Goal: Transaction & Acquisition: Book appointment/travel/reservation

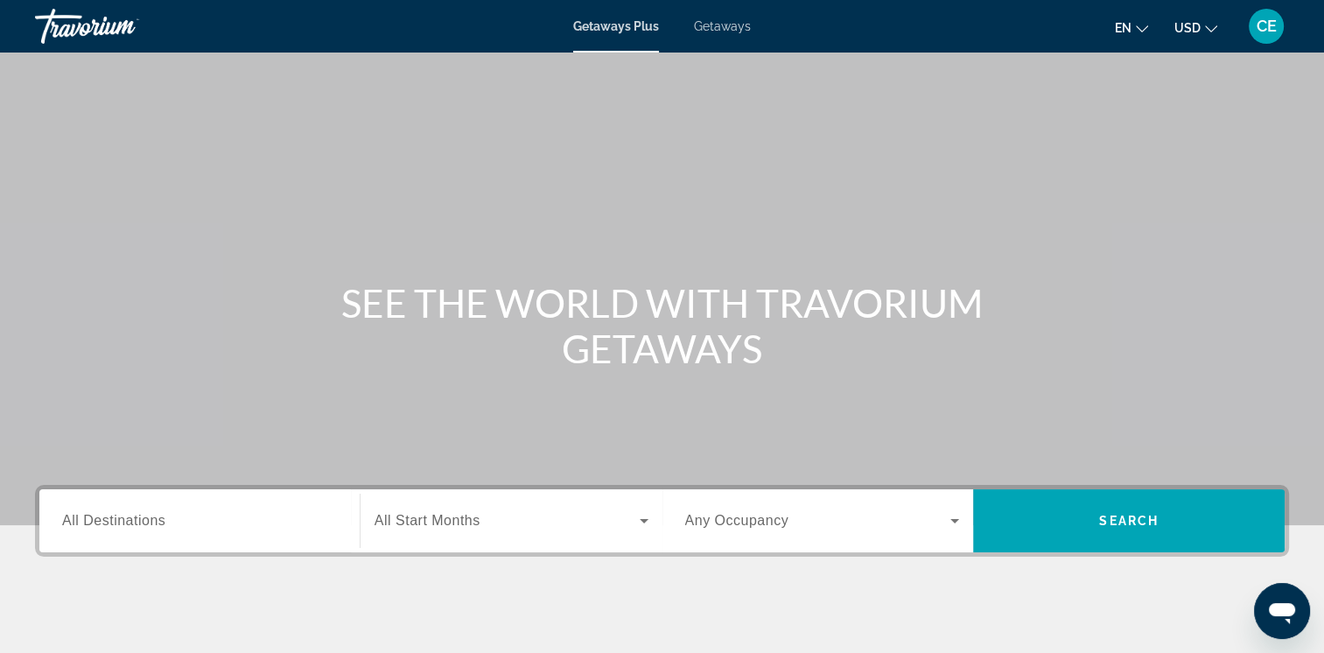
click at [1273, 19] on span "CE" at bounding box center [1267, 27] width 20 height 18
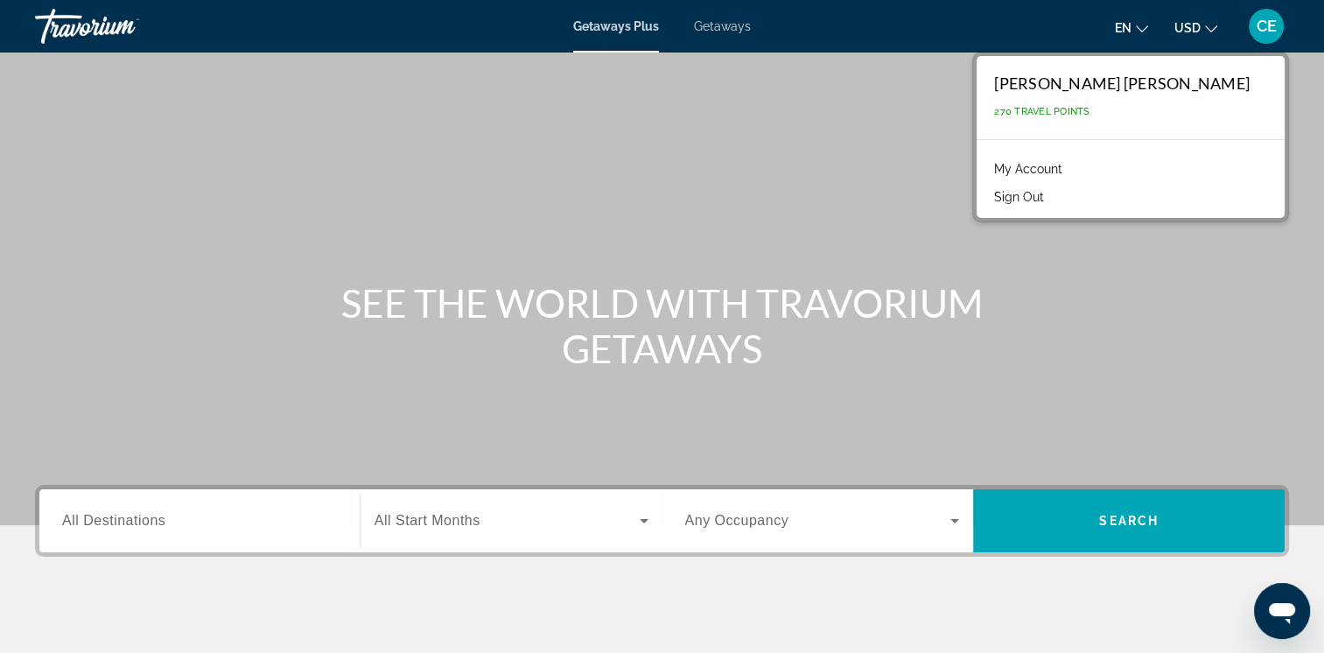
click at [1071, 166] on link "My Account" at bounding box center [1028, 169] width 86 height 23
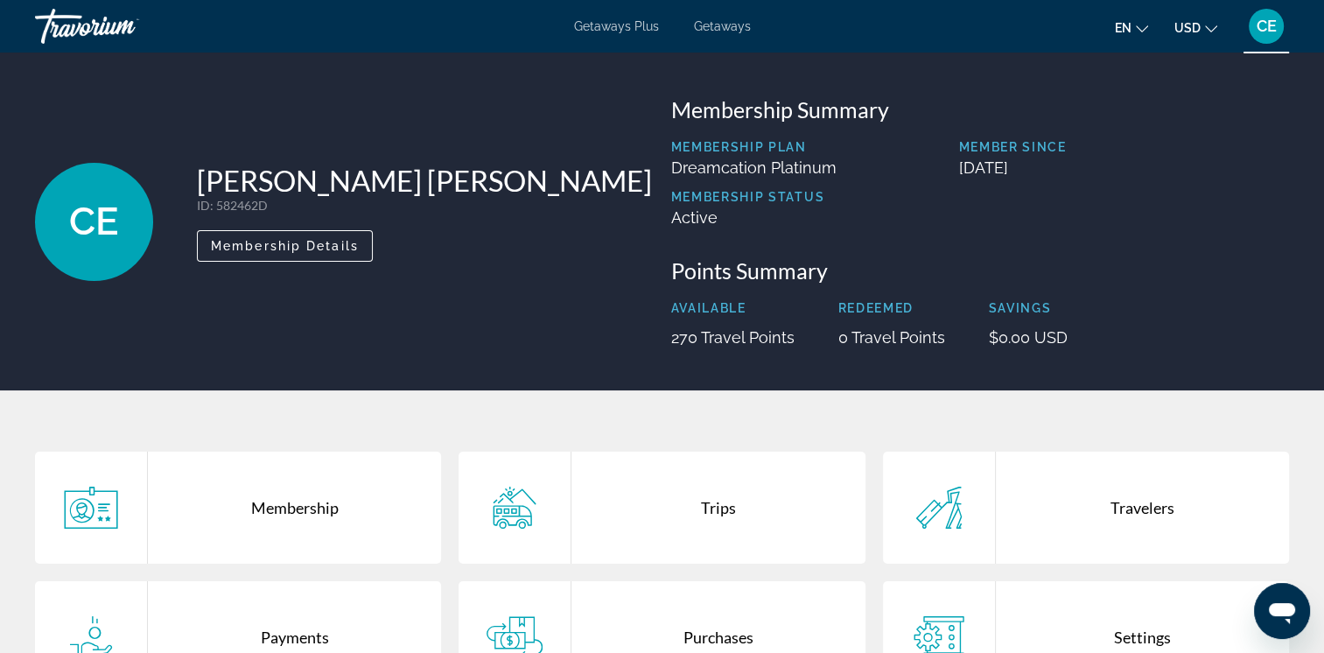
click at [1285, 36] on button "CE" at bounding box center [1266, 26] width 46 height 37
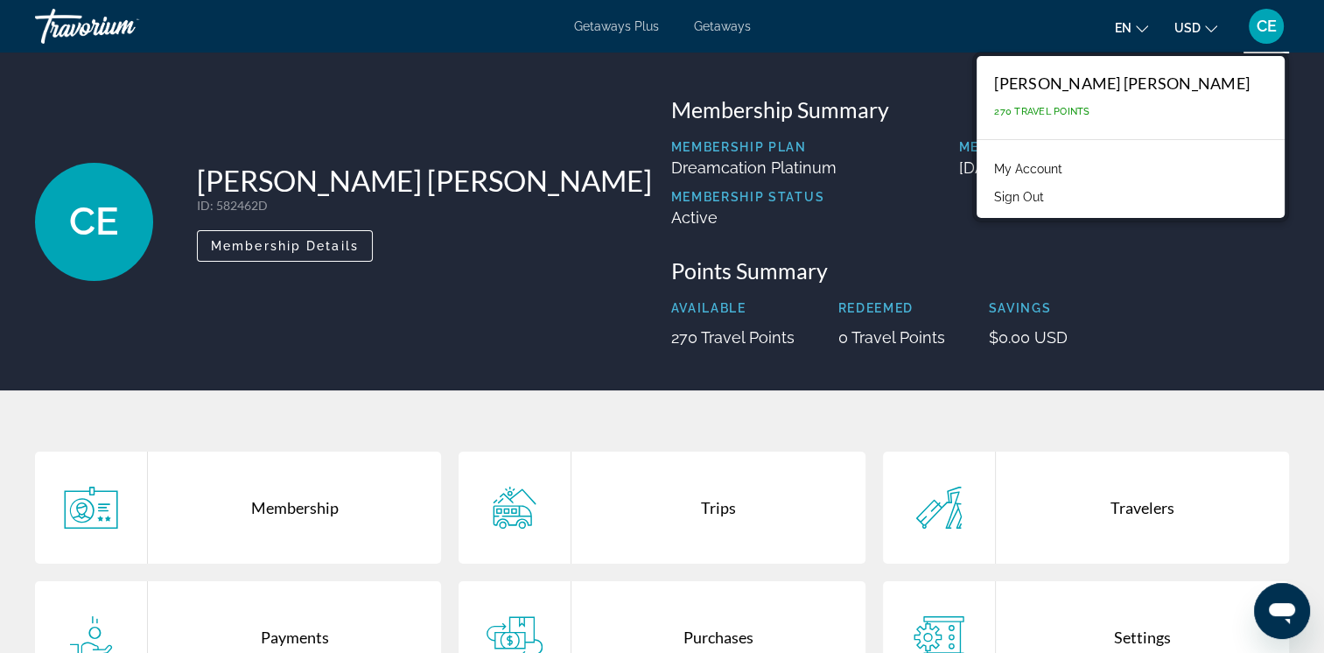
click at [916, 220] on div "Membership Plan Dreamcation Platinum Member Since [DATE] Membership Status Acti…" at bounding box center [980, 190] width 619 height 100
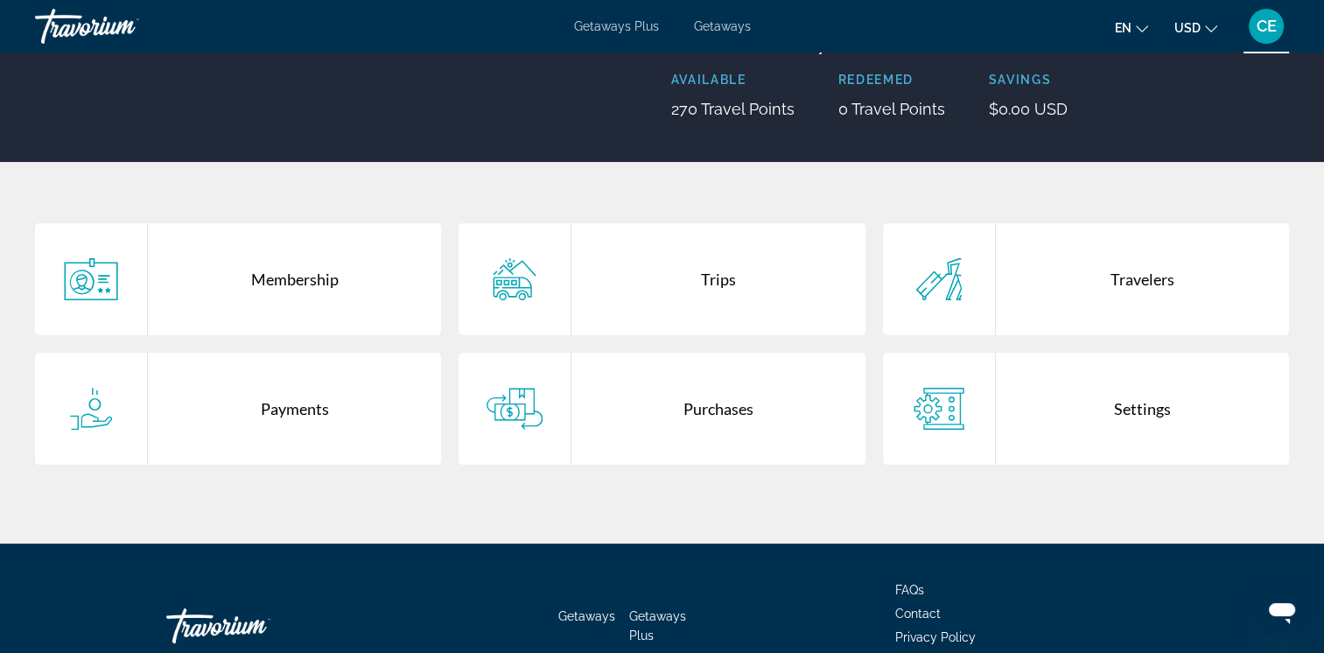
scroll to position [228, 0]
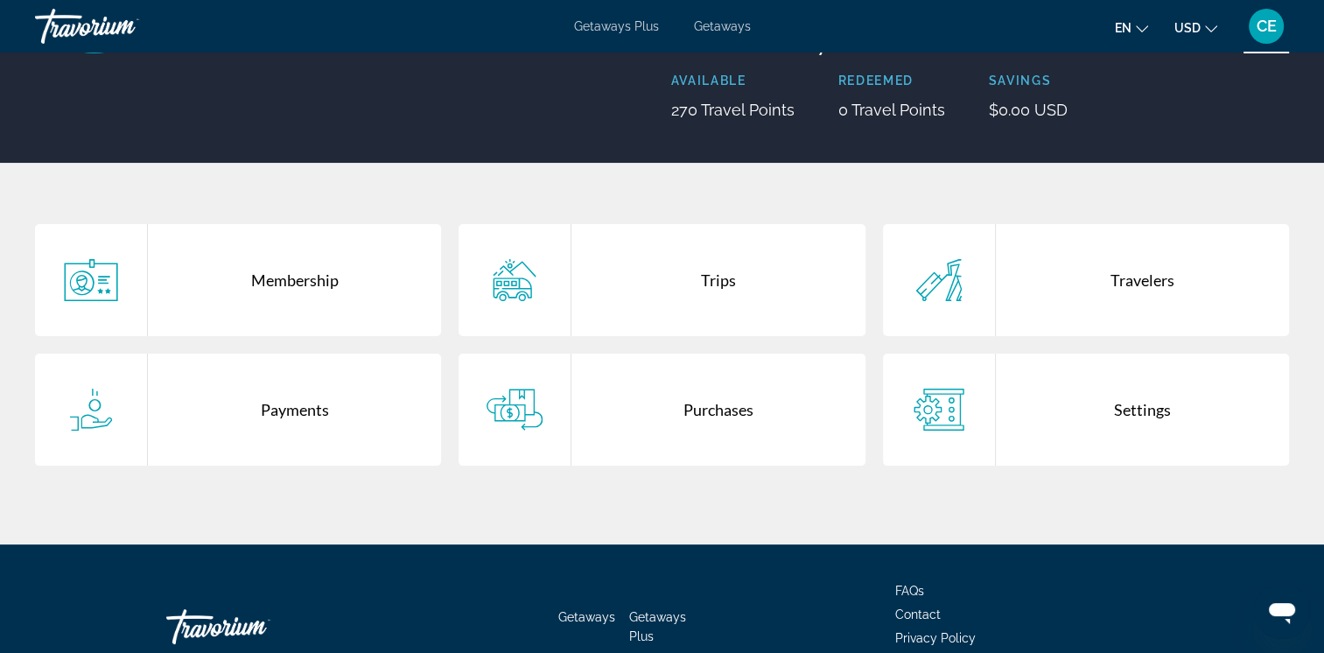
click at [291, 280] on div "Membership" at bounding box center [294, 280] width 293 height 112
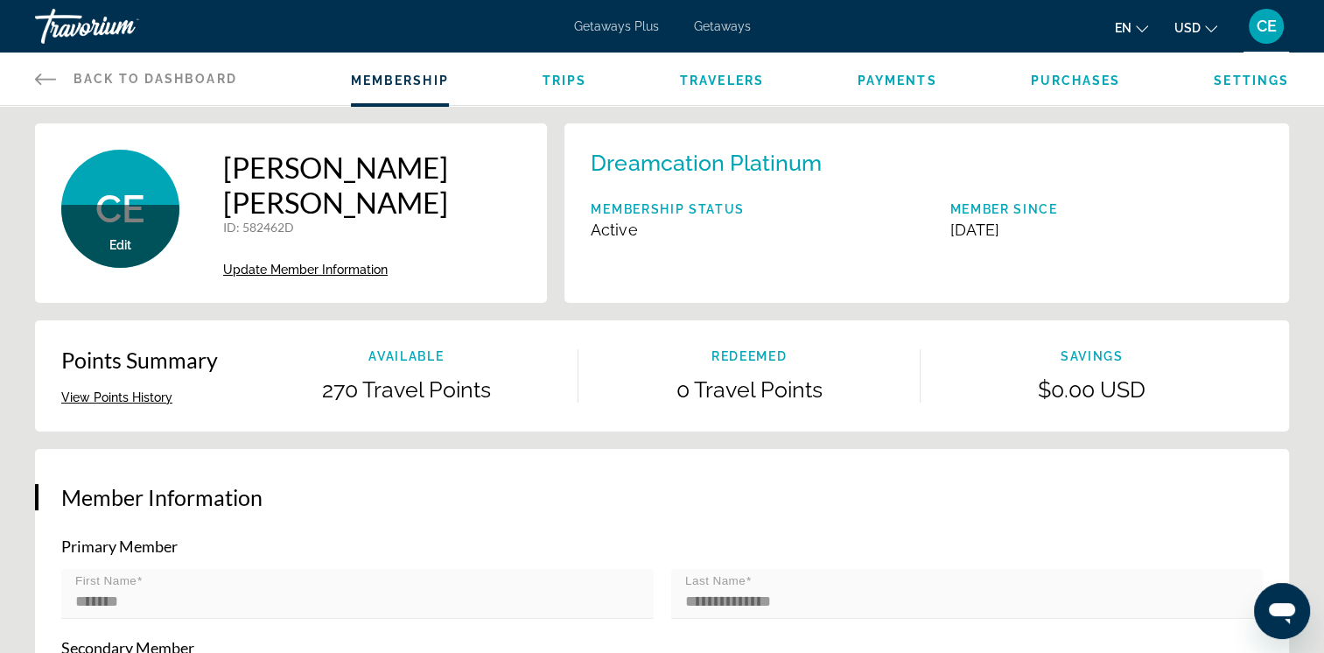
click at [1101, 74] on span "Purchases" at bounding box center [1075, 81] width 90 height 14
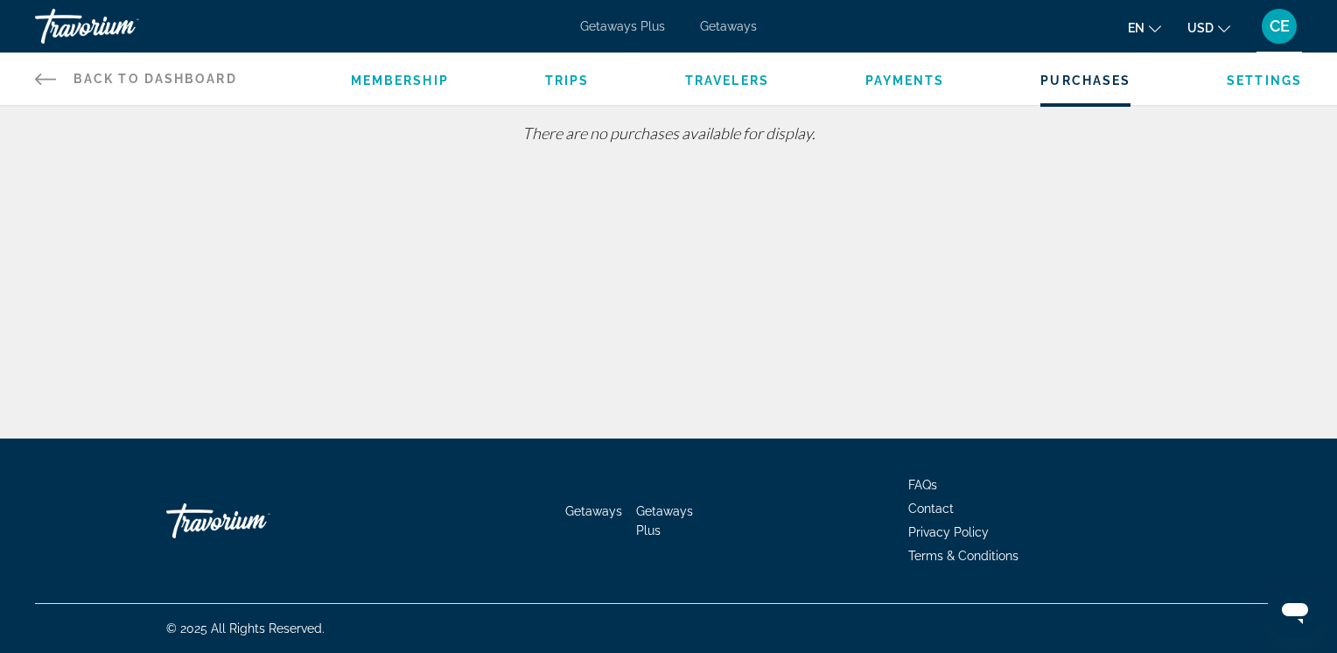
click at [751, 87] on span "Travelers" at bounding box center [727, 81] width 84 height 14
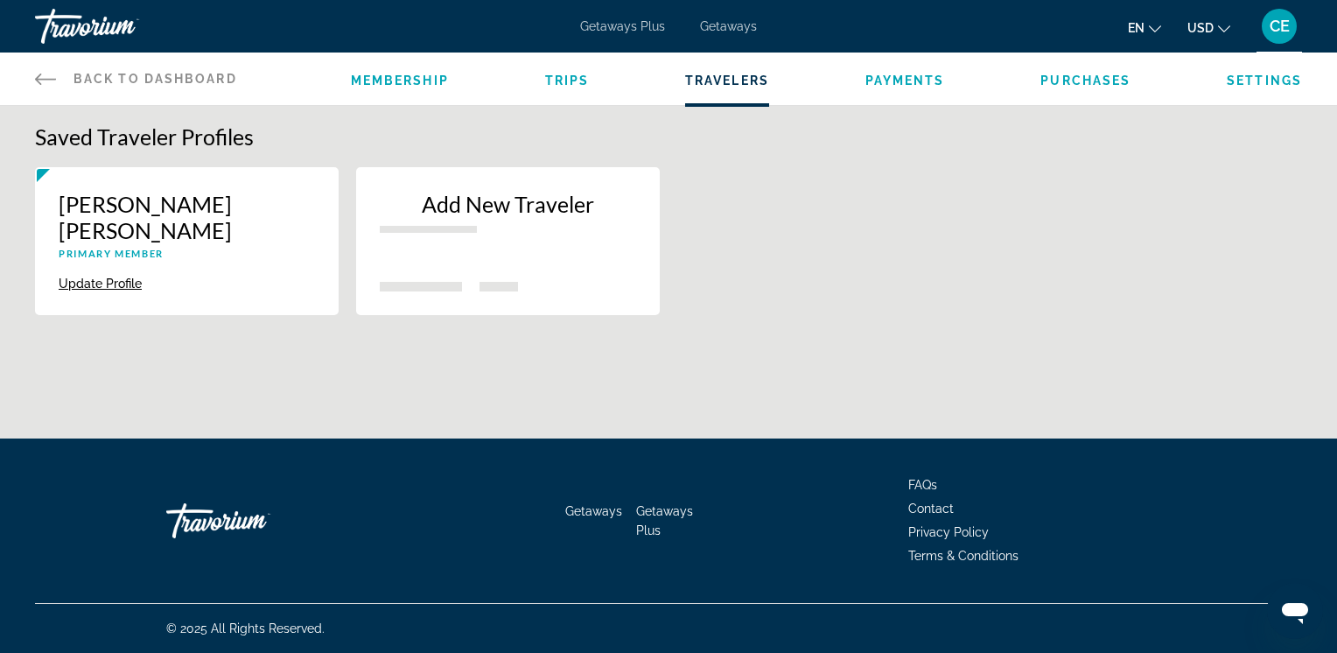
click at [585, 84] on span "Trips" at bounding box center [567, 81] width 45 height 14
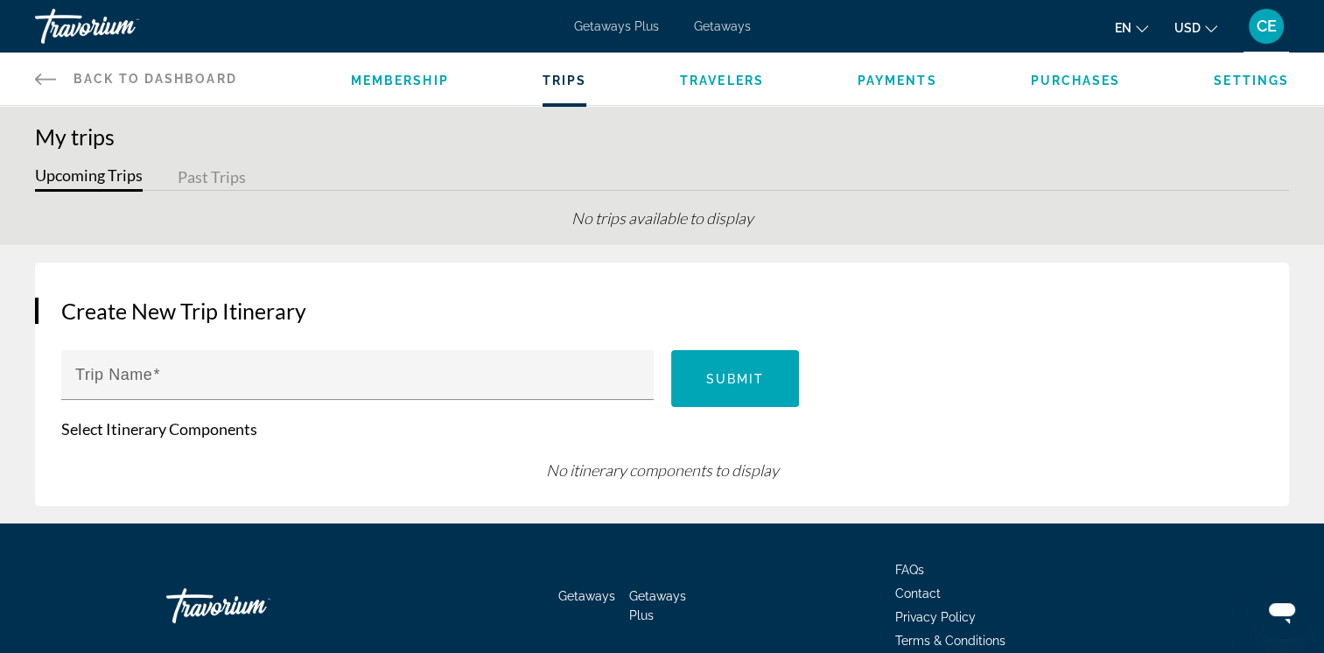
click at [410, 80] on span "Membership" at bounding box center [400, 81] width 98 height 14
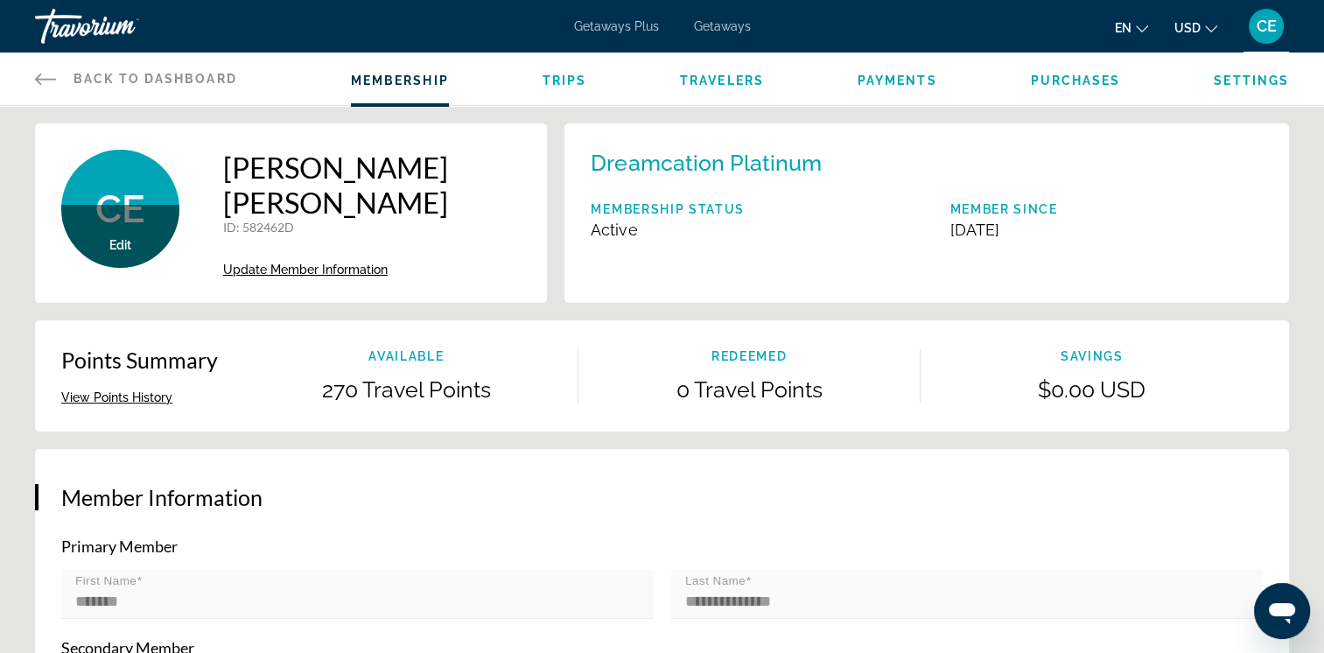
click at [707, 26] on span "Getaways" at bounding box center [722, 26] width 57 height 14
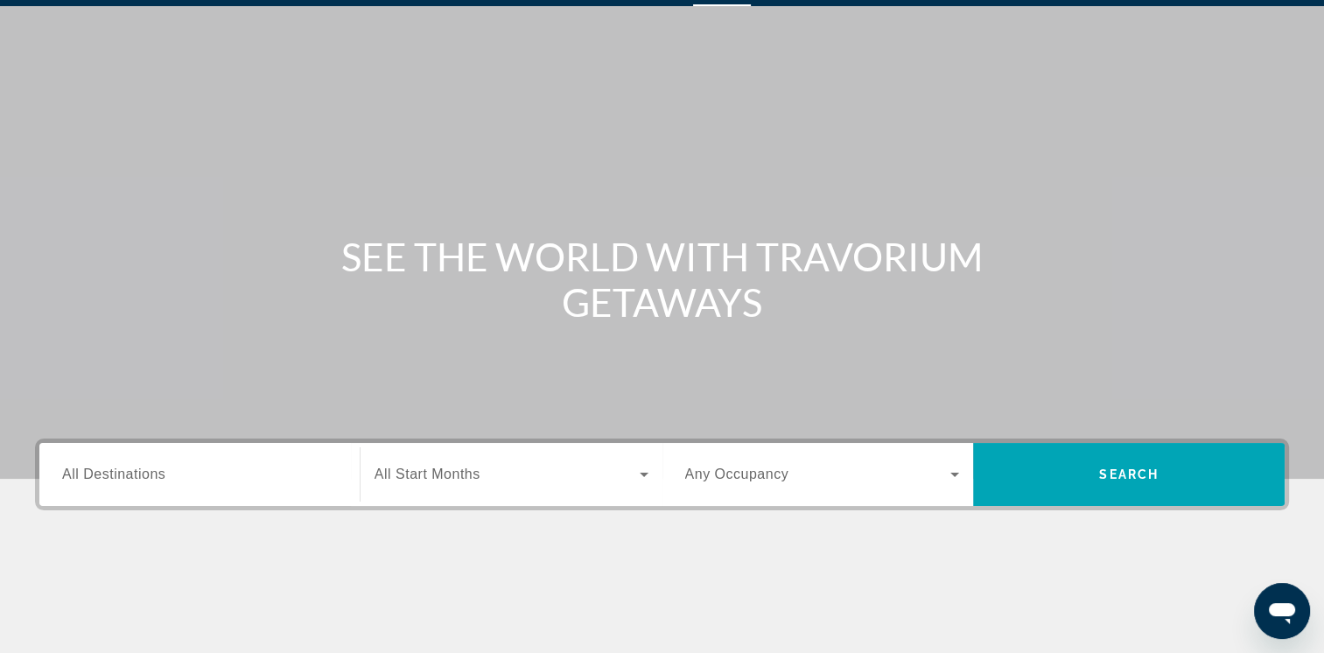
scroll to position [55, 0]
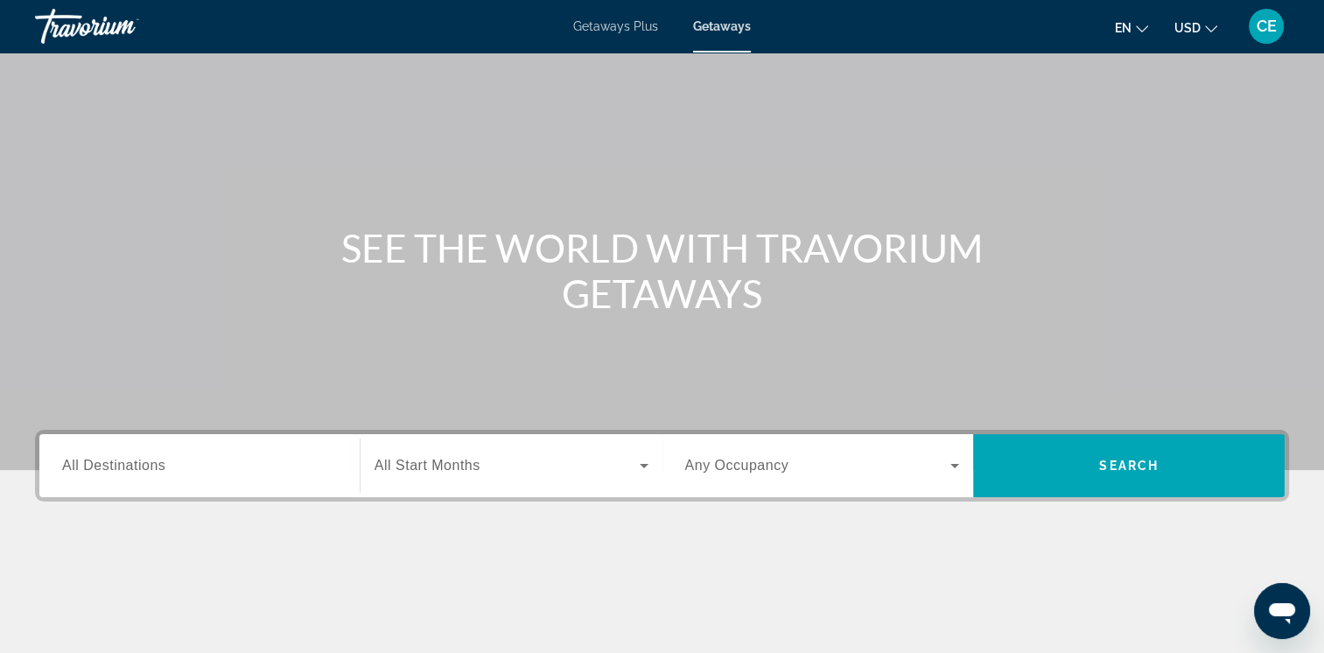
click at [281, 450] on div "Search widget" at bounding box center [199, 466] width 275 height 50
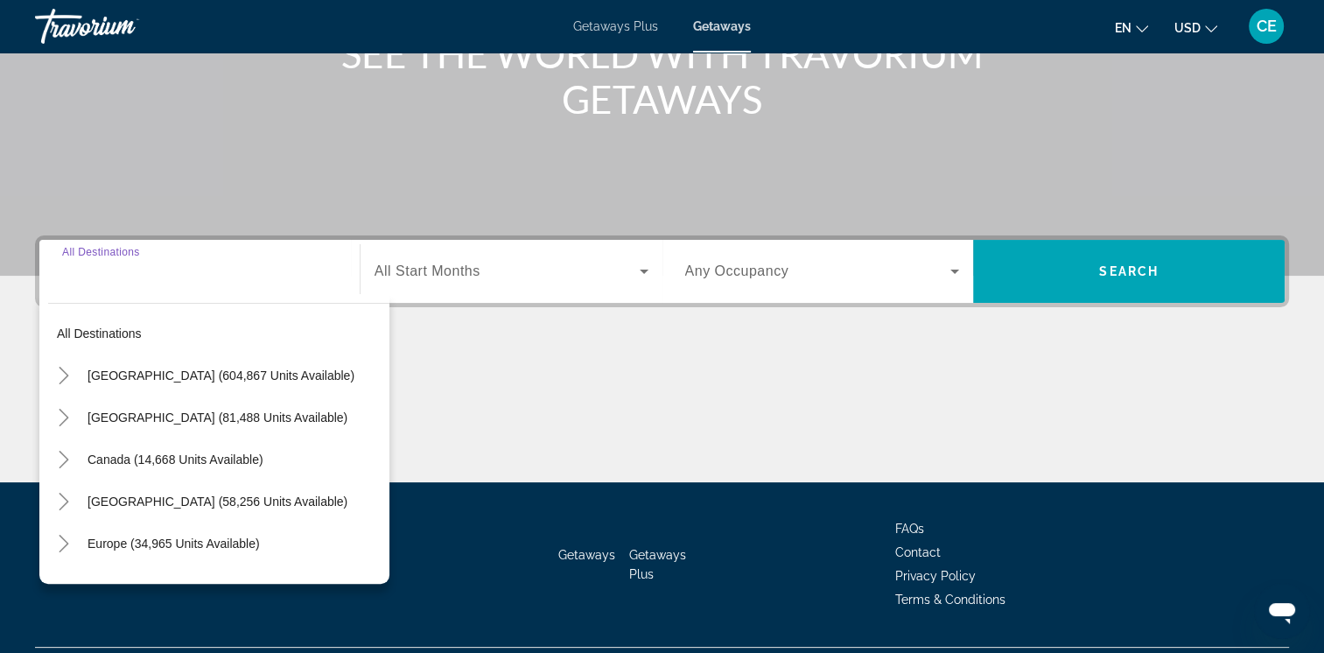
scroll to position [292, 0]
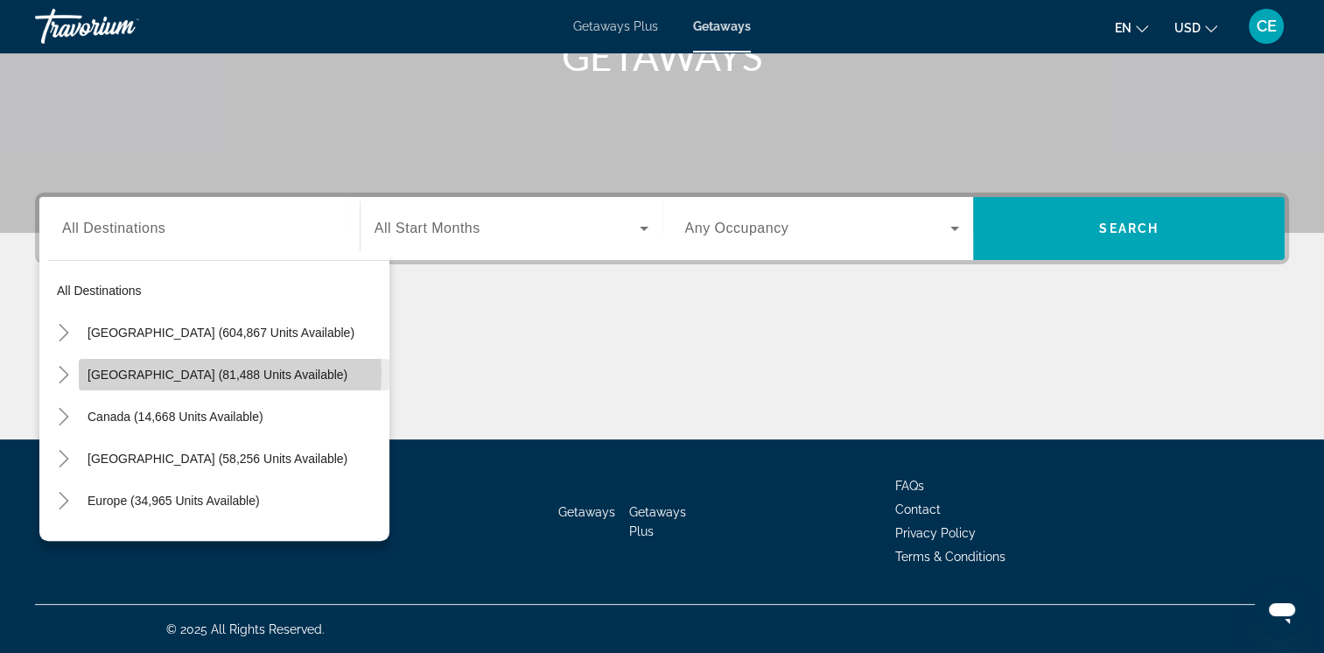
click at [229, 372] on span "[GEOGRAPHIC_DATA] (81,488 units available)" at bounding box center [218, 375] width 260 height 14
type input "**********"
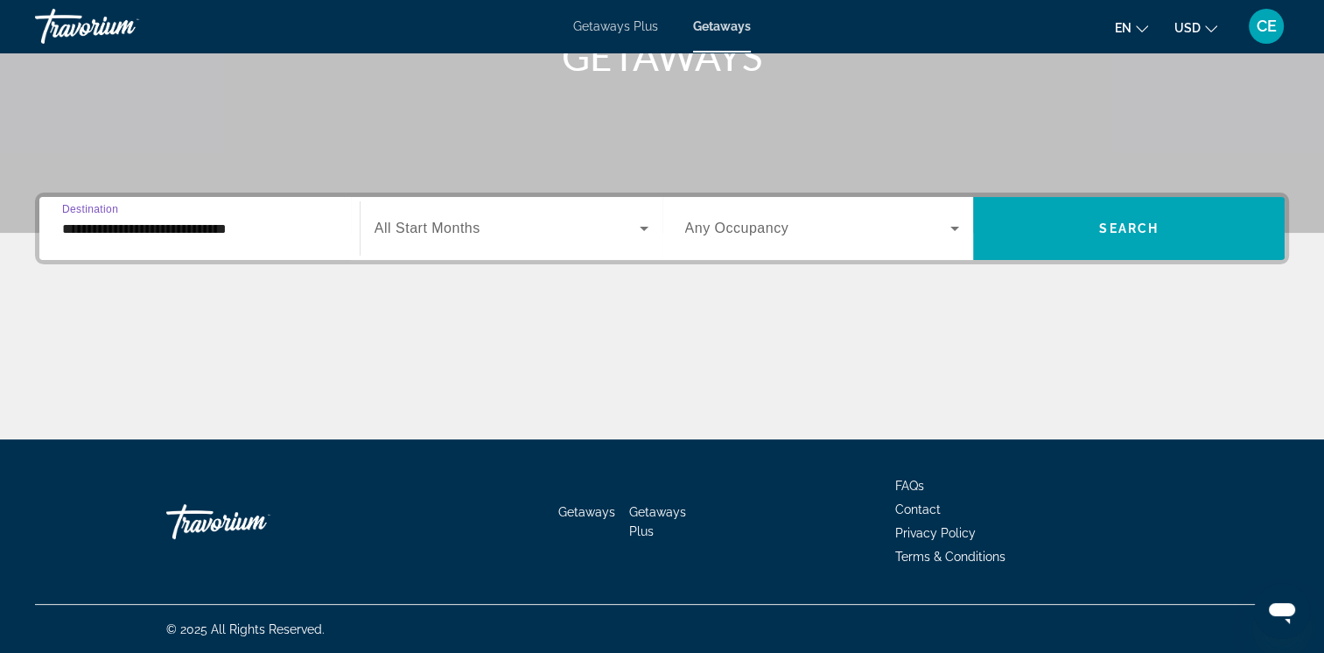
click at [643, 233] on icon "Search widget" at bounding box center [644, 228] width 21 height 21
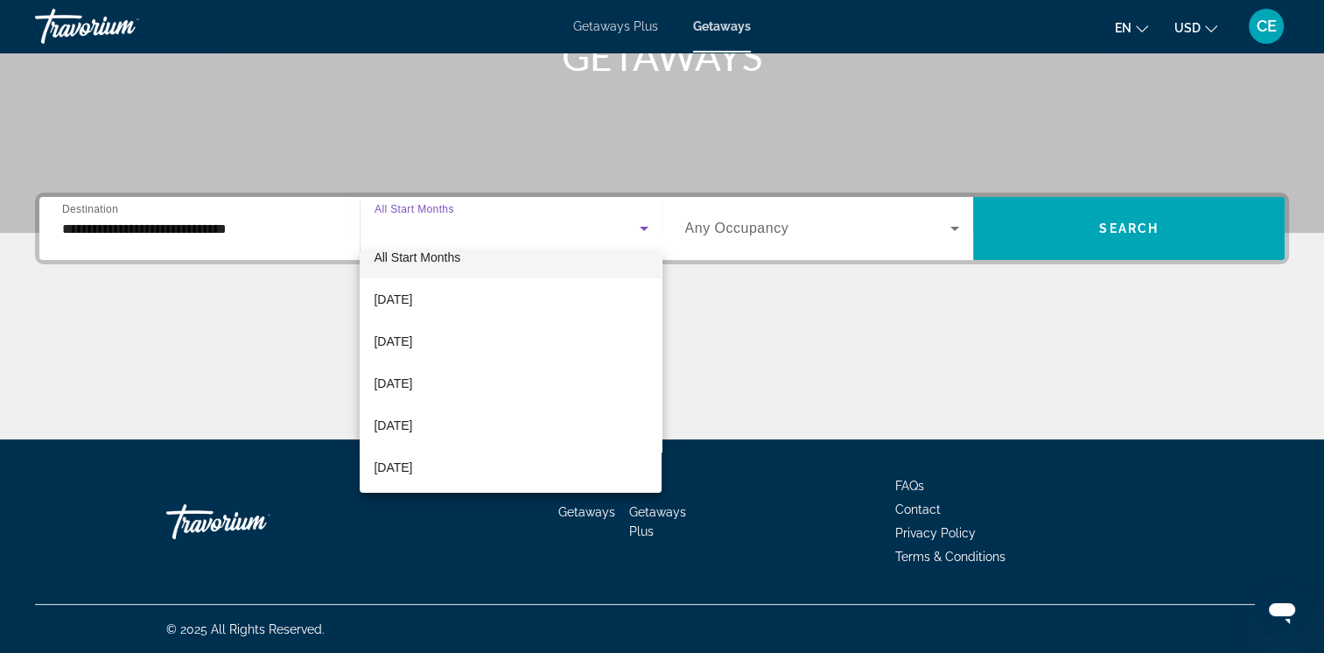
scroll to position [35, 0]
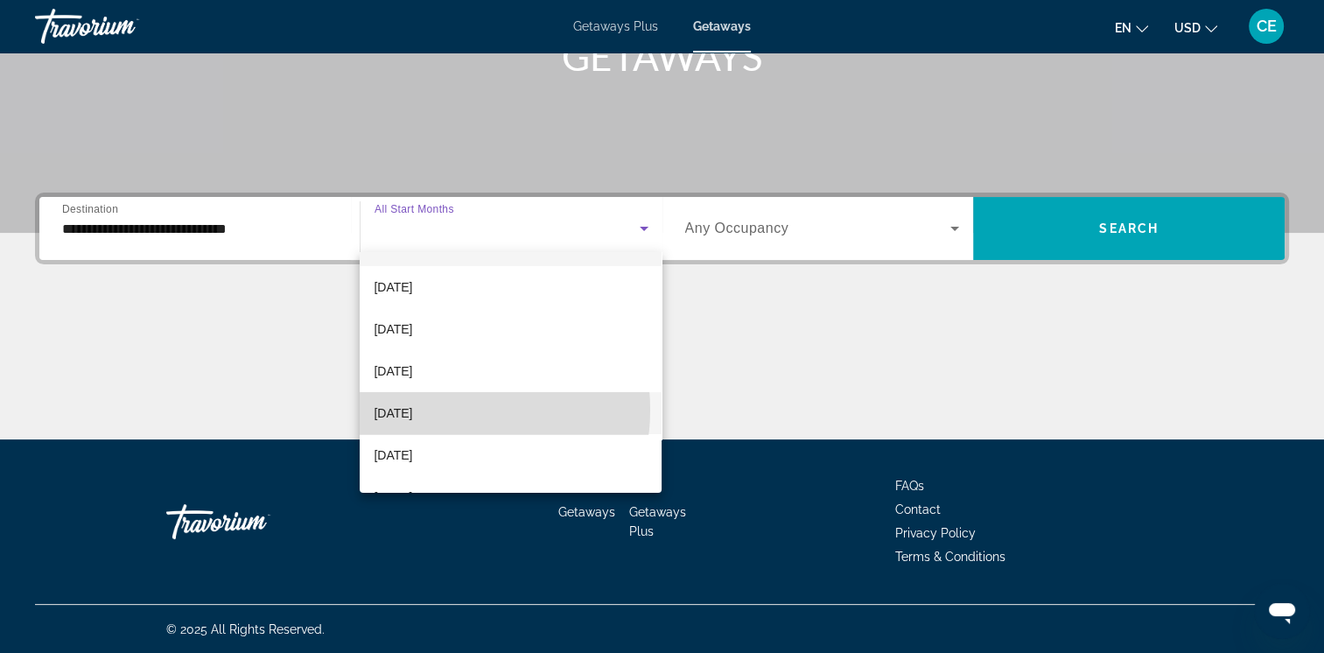
click at [412, 410] on span "[DATE]" at bounding box center [393, 413] width 39 height 21
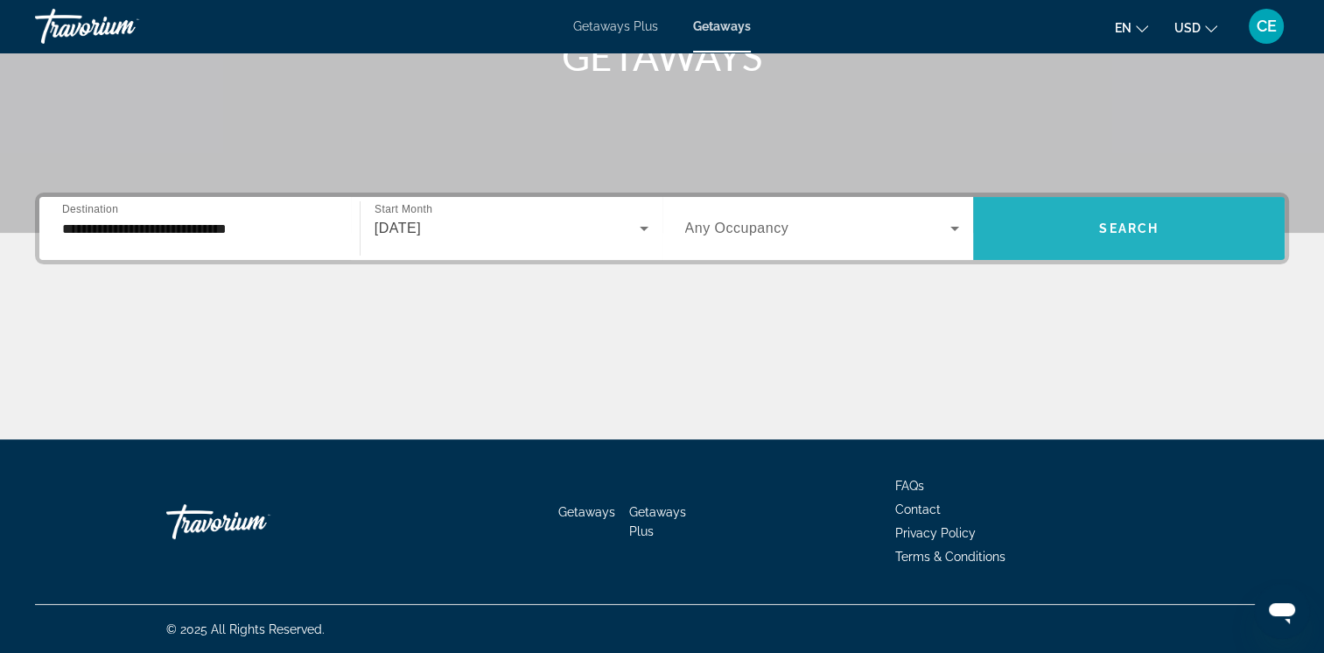
click at [1158, 229] on span "Search" at bounding box center [1129, 228] width 60 height 14
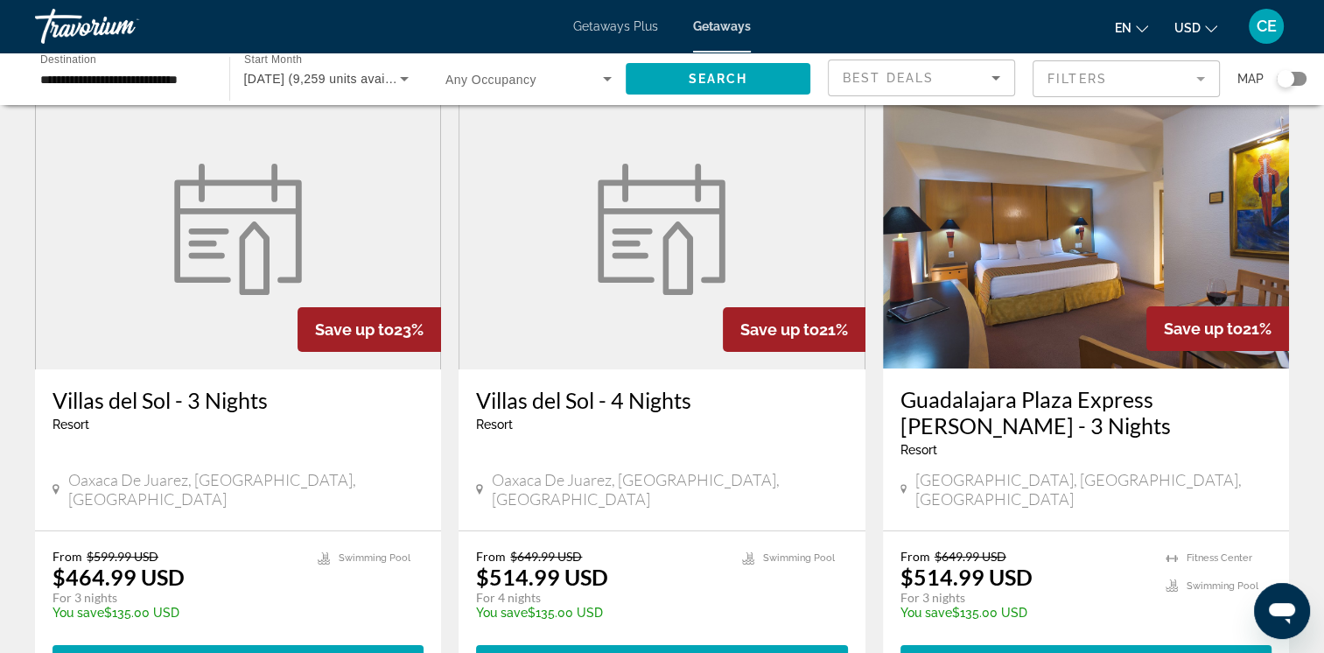
scroll to position [67, 0]
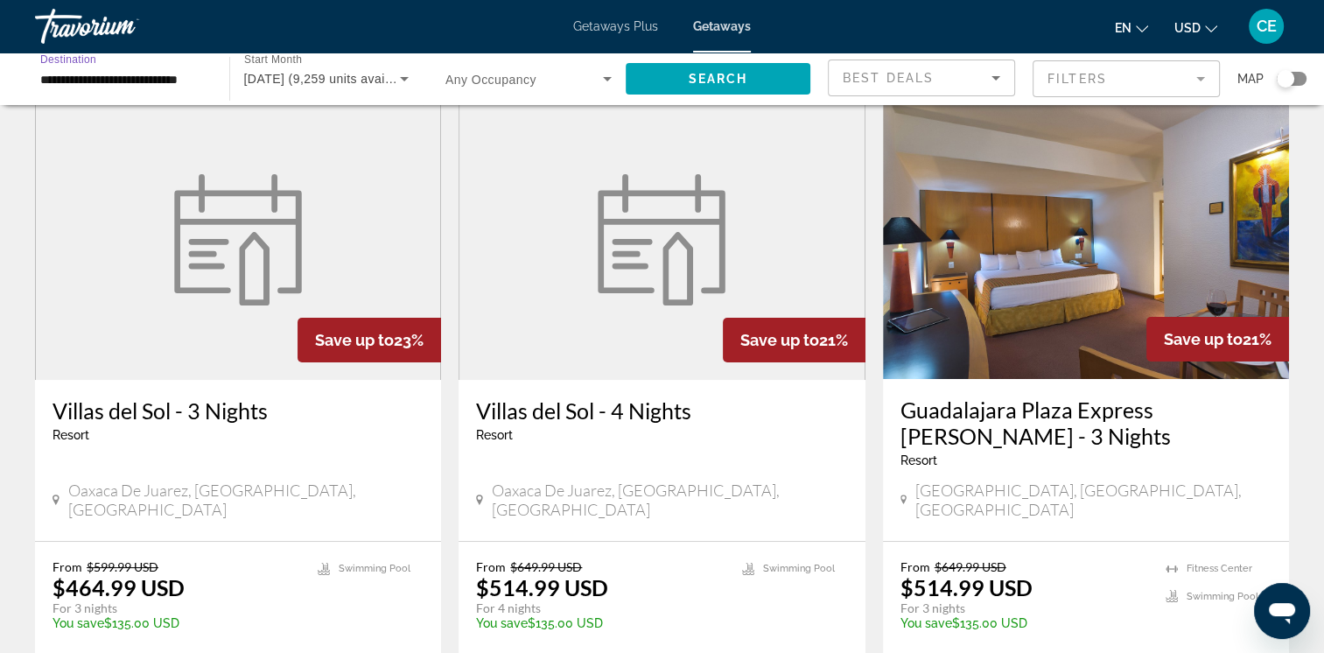
click at [180, 76] on input "**********" at bounding box center [123, 79] width 166 height 21
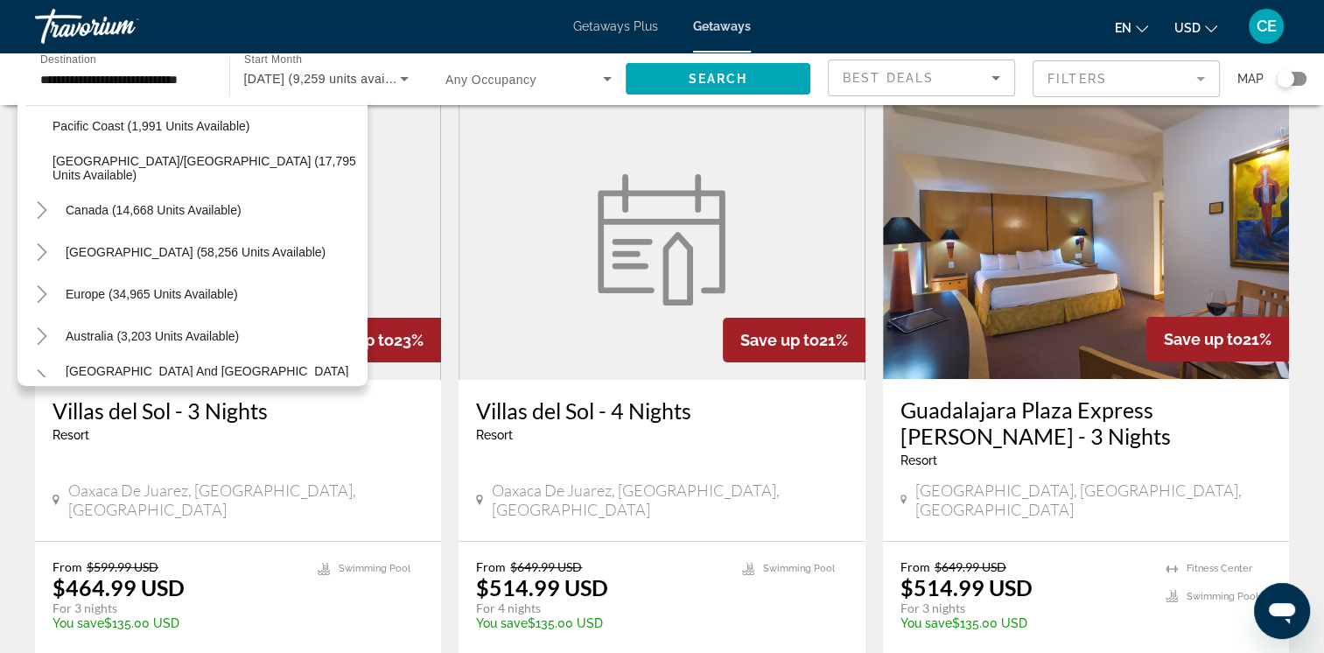
scroll to position [525, 0]
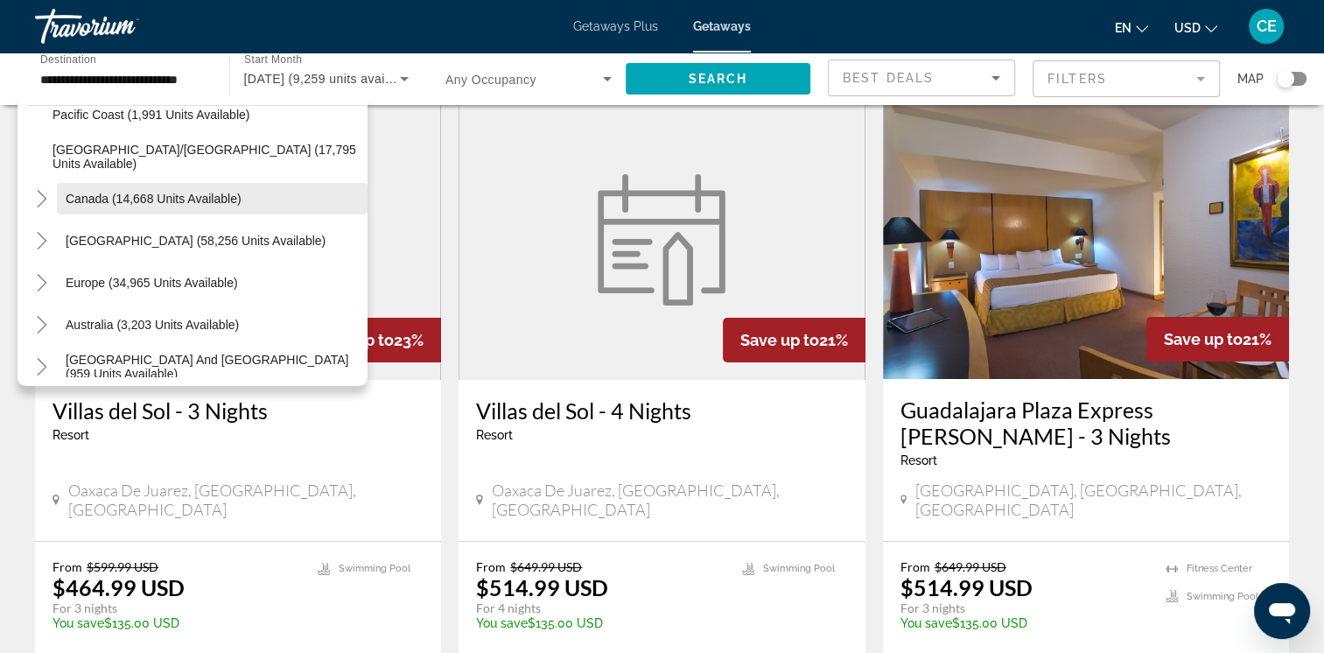
click at [201, 194] on span "Canada (14,668 units available)" at bounding box center [154, 199] width 176 height 14
type input "**********"
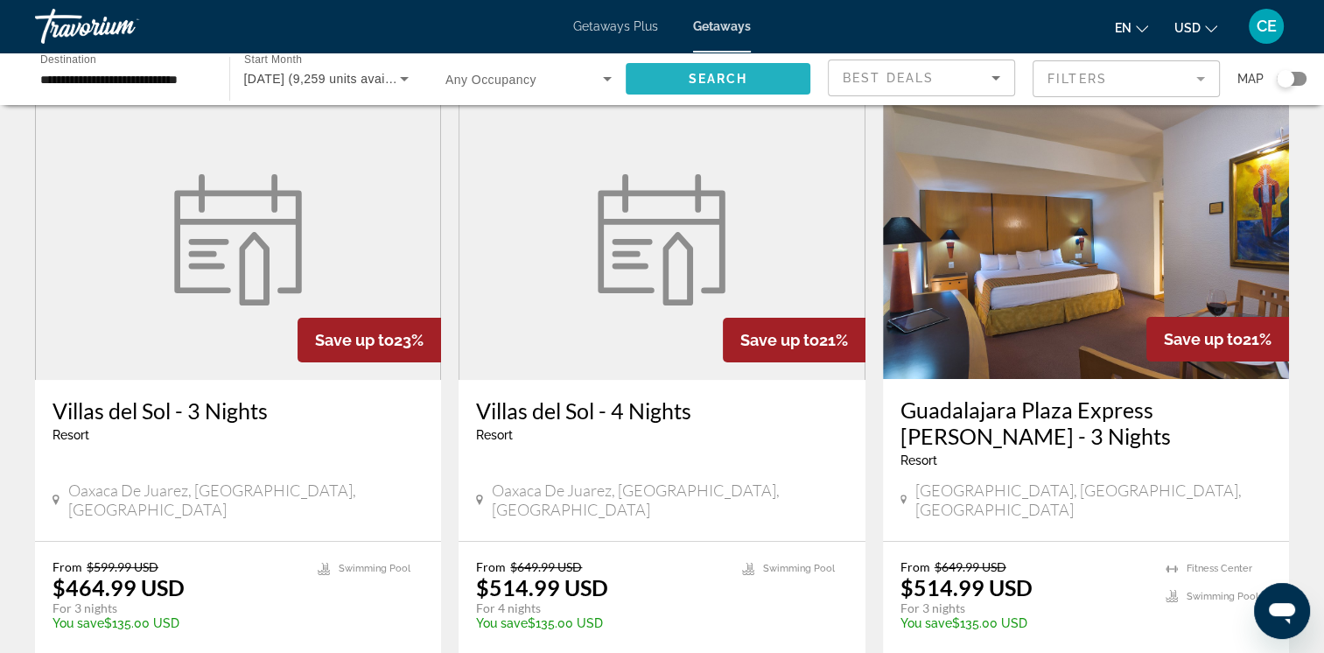
click at [712, 65] on span "Search widget" at bounding box center [719, 79] width 186 height 42
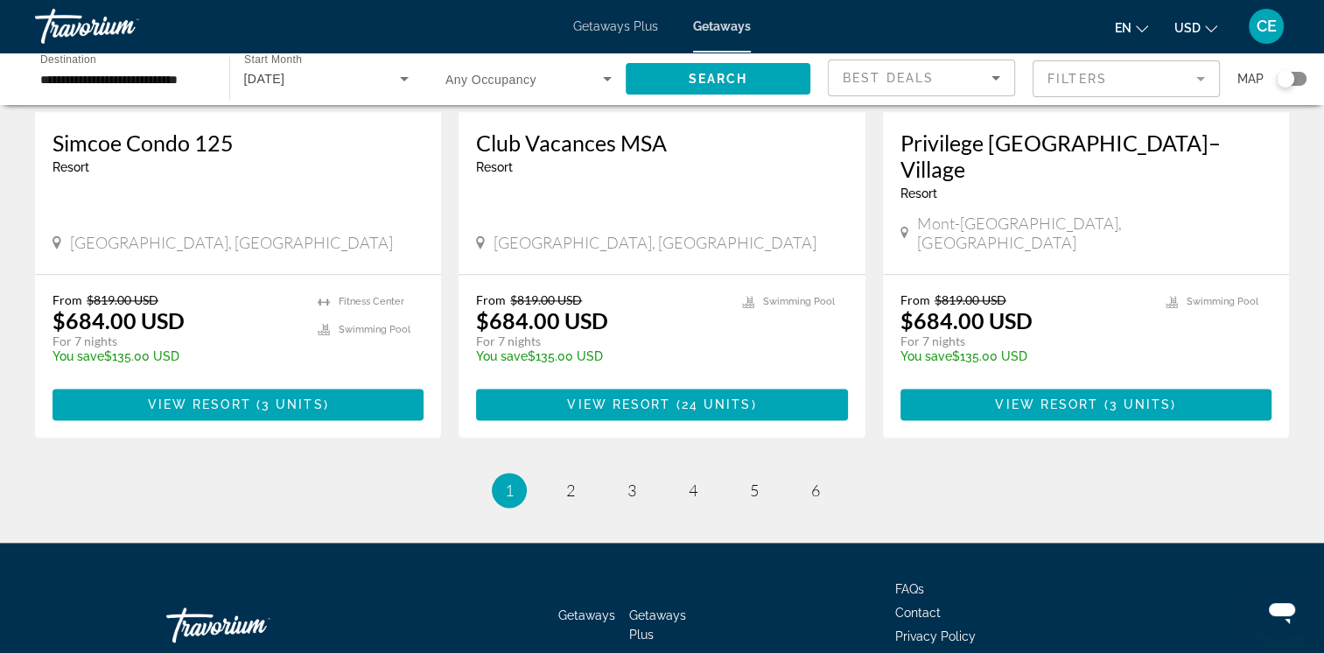
scroll to position [2202, 0]
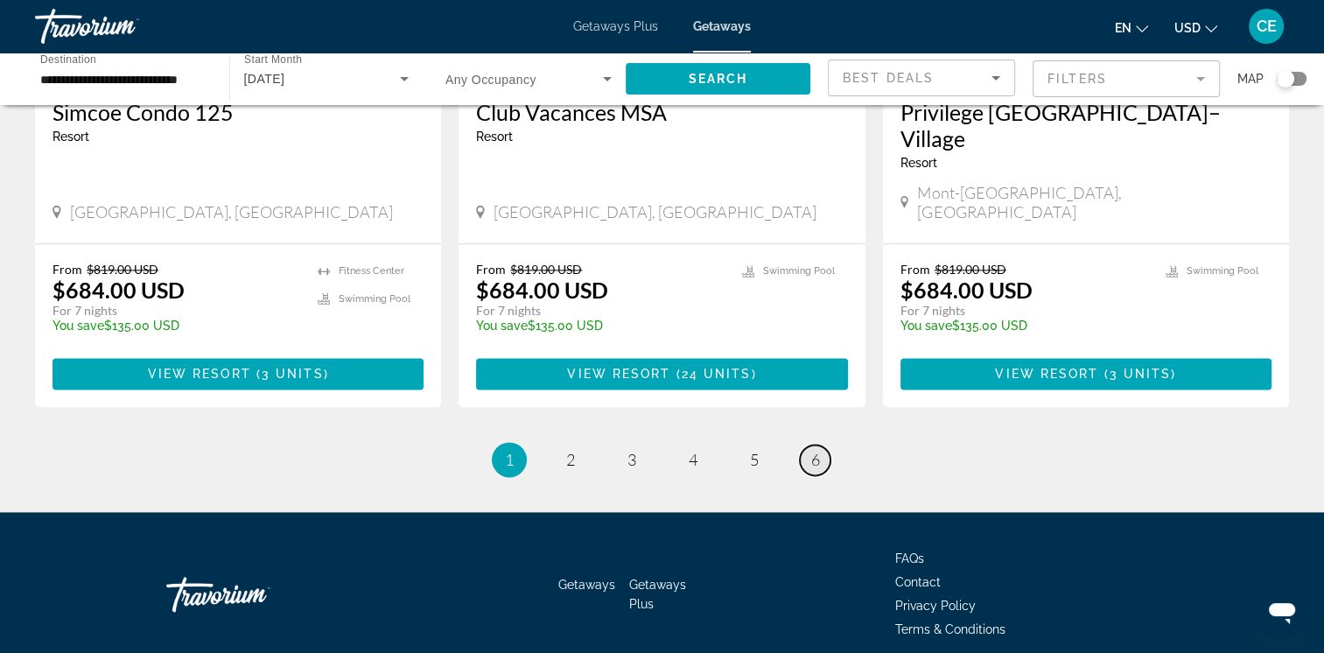
click at [811, 450] on span "6" at bounding box center [815, 459] width 9 height 19
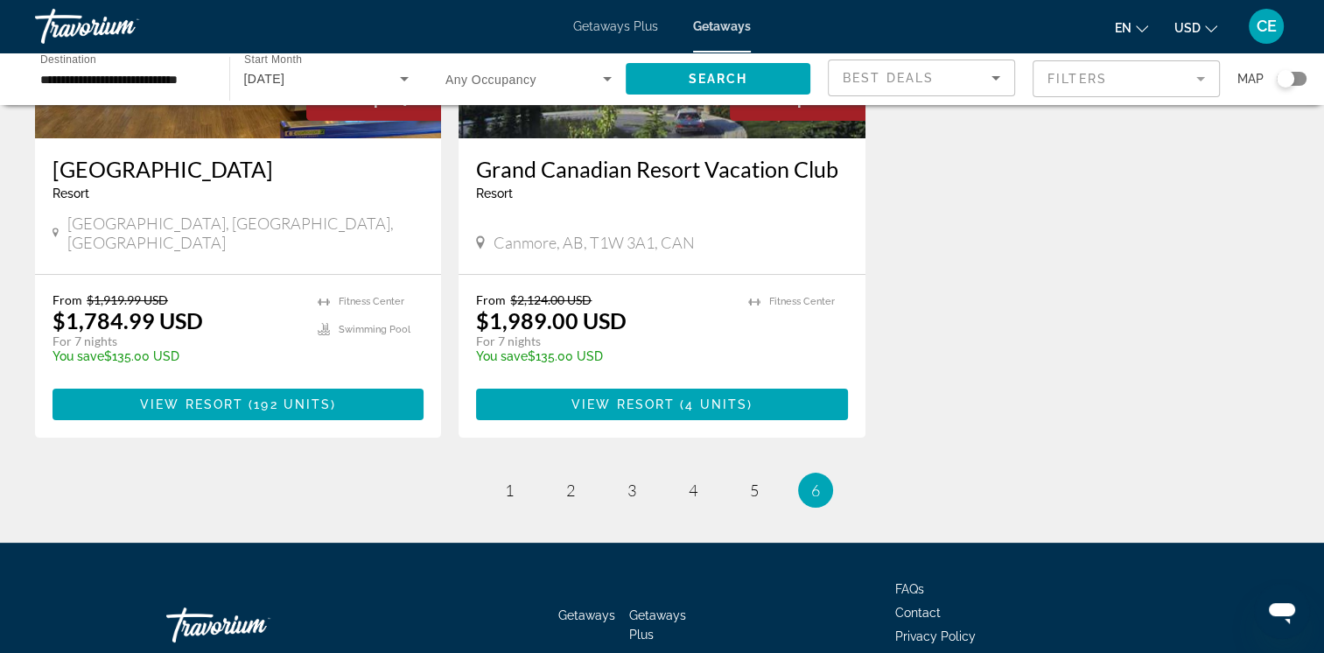
scroll to position [319, 0]
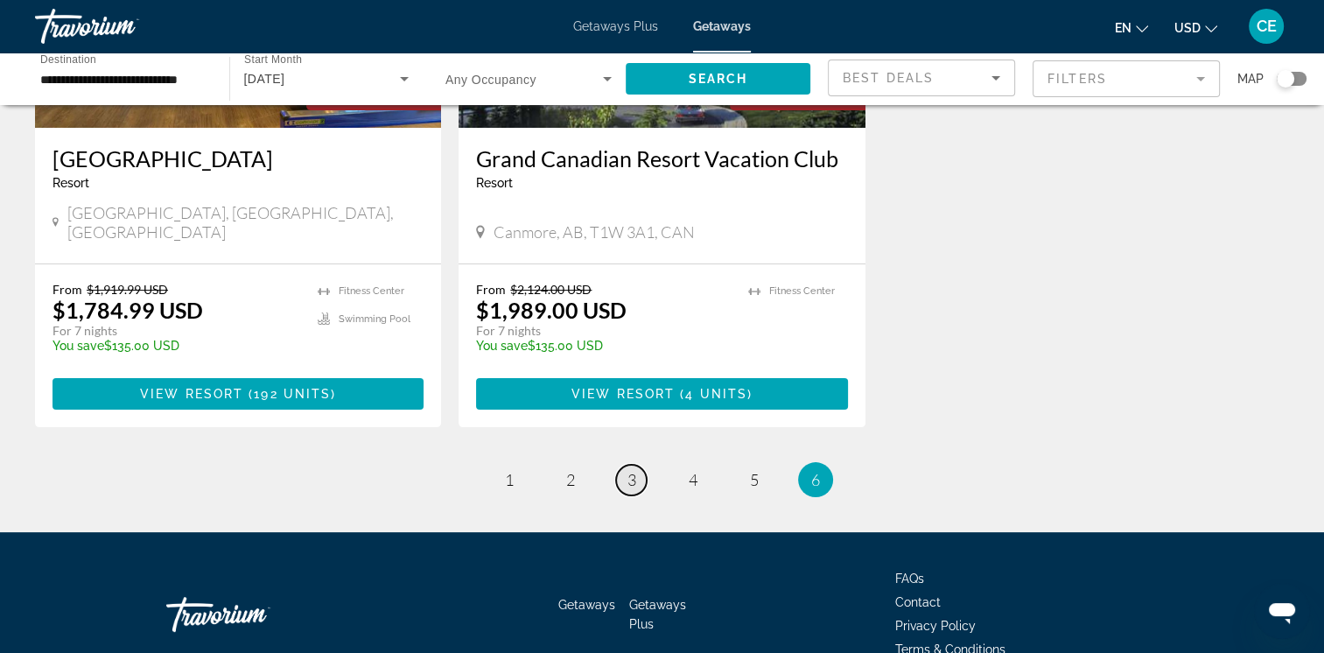
click at [632, 470] on span "3" at bounding box center [631, 479] width 9 height 19
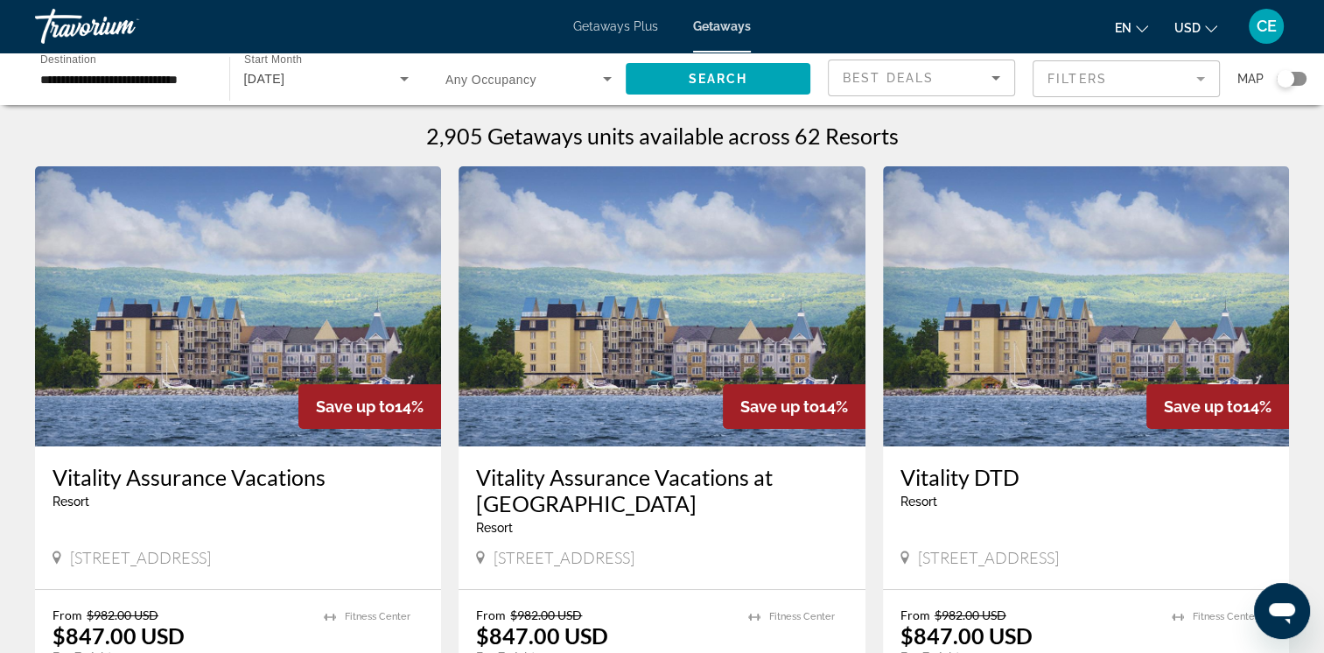
click at [587, 30] on span "Getaways Plus" at bounding box center [615, 26] width 85 height 14
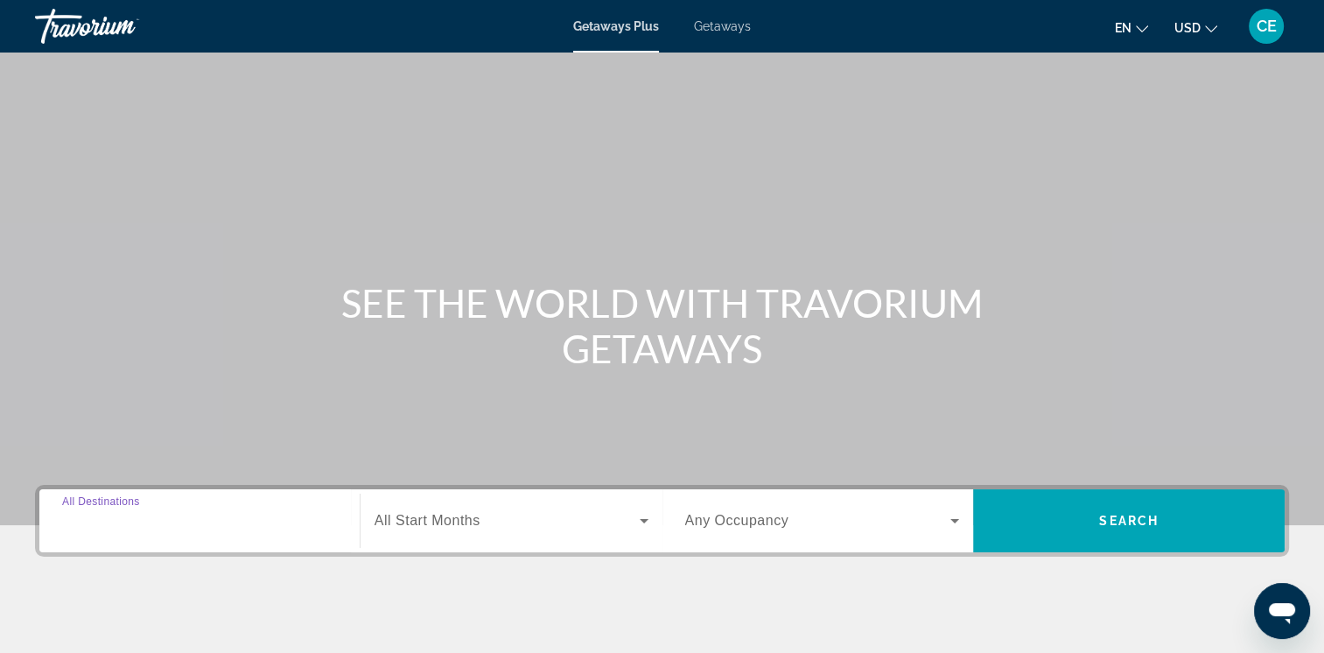
click at [206, 520] on input "Destination All Destinations" at bounding box center [199, 521] width 275 height 21
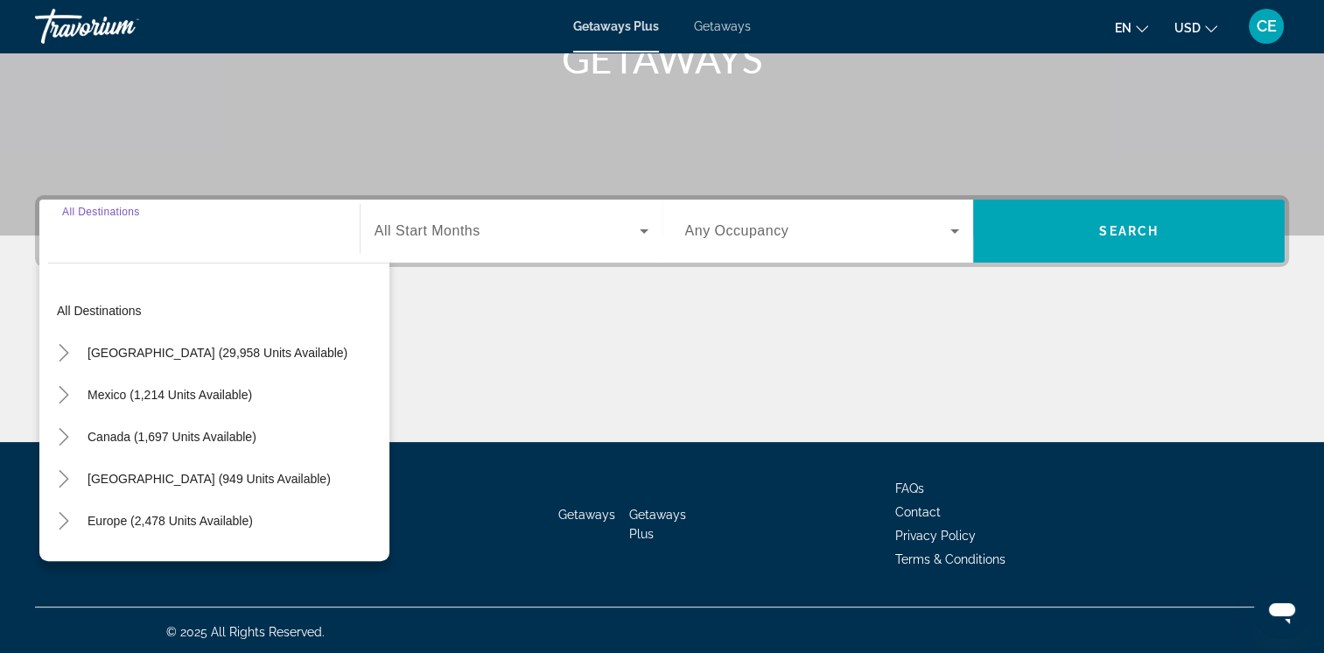
scroll to position [292, 0]
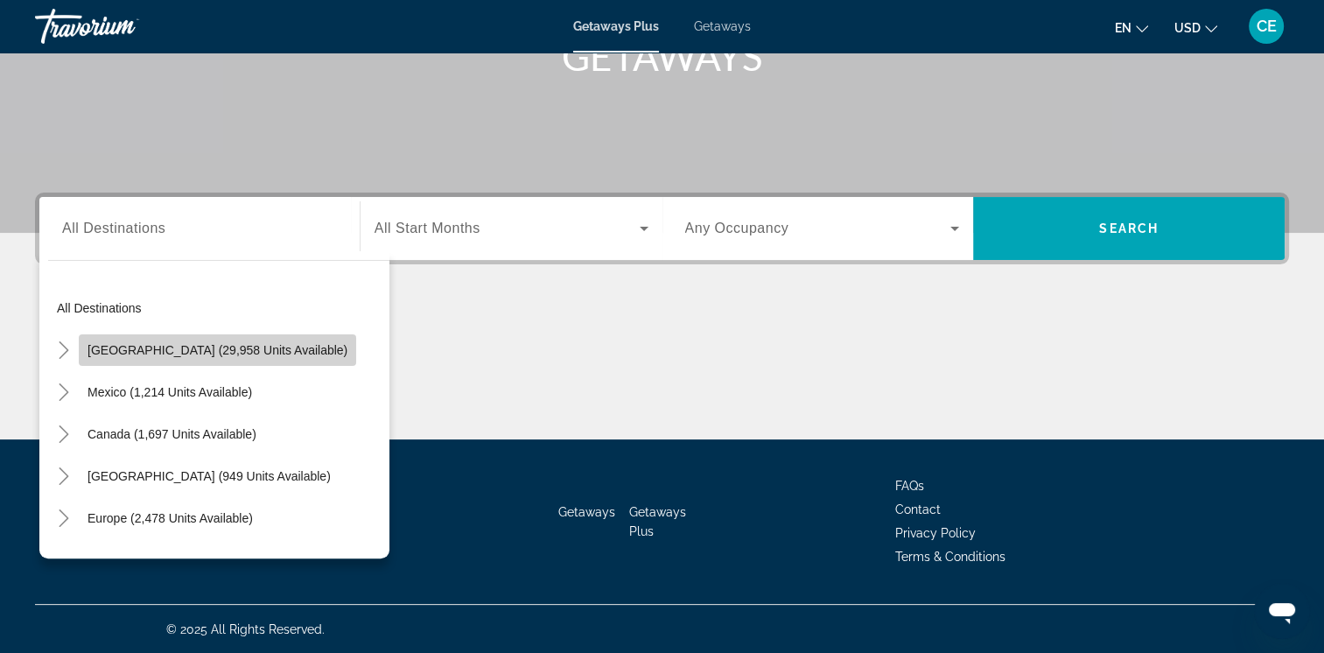
click at [291, 352] on span "Search widget" at bounding box center [217, 350] width 277 height 42
type input "**********"
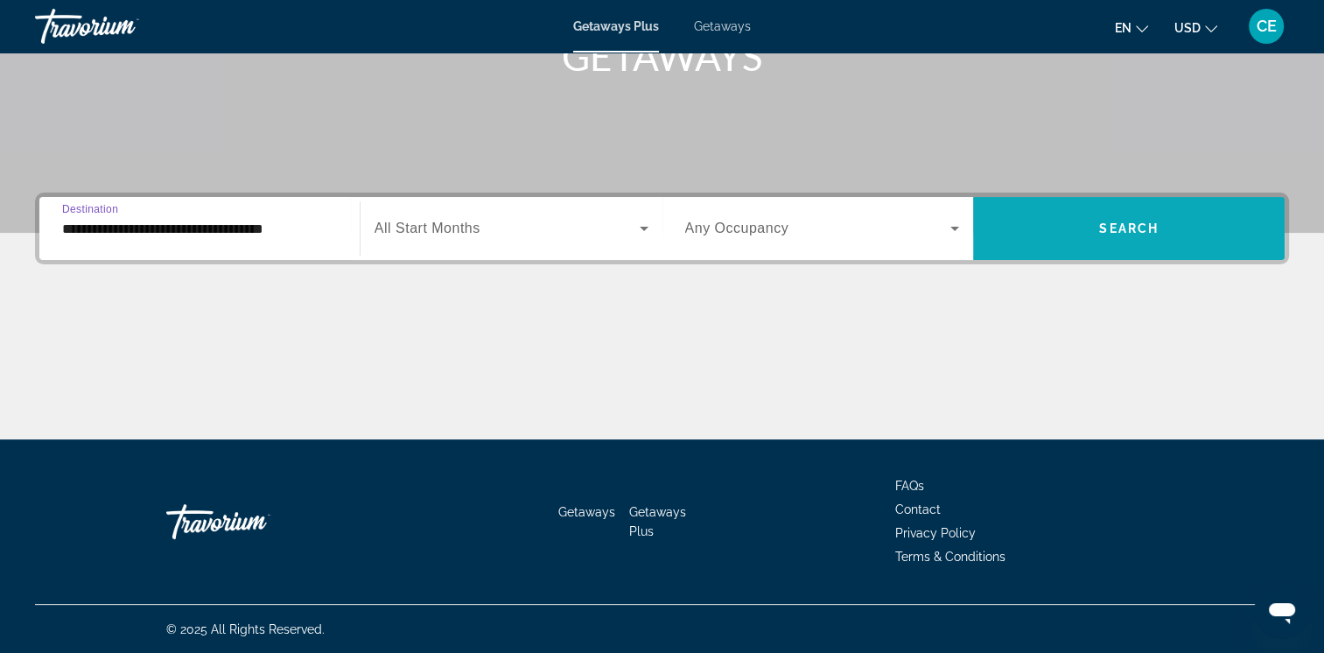
click at [1089, 247] on span "Search widget" at bounding box center [1129, 228] width 312 height 42
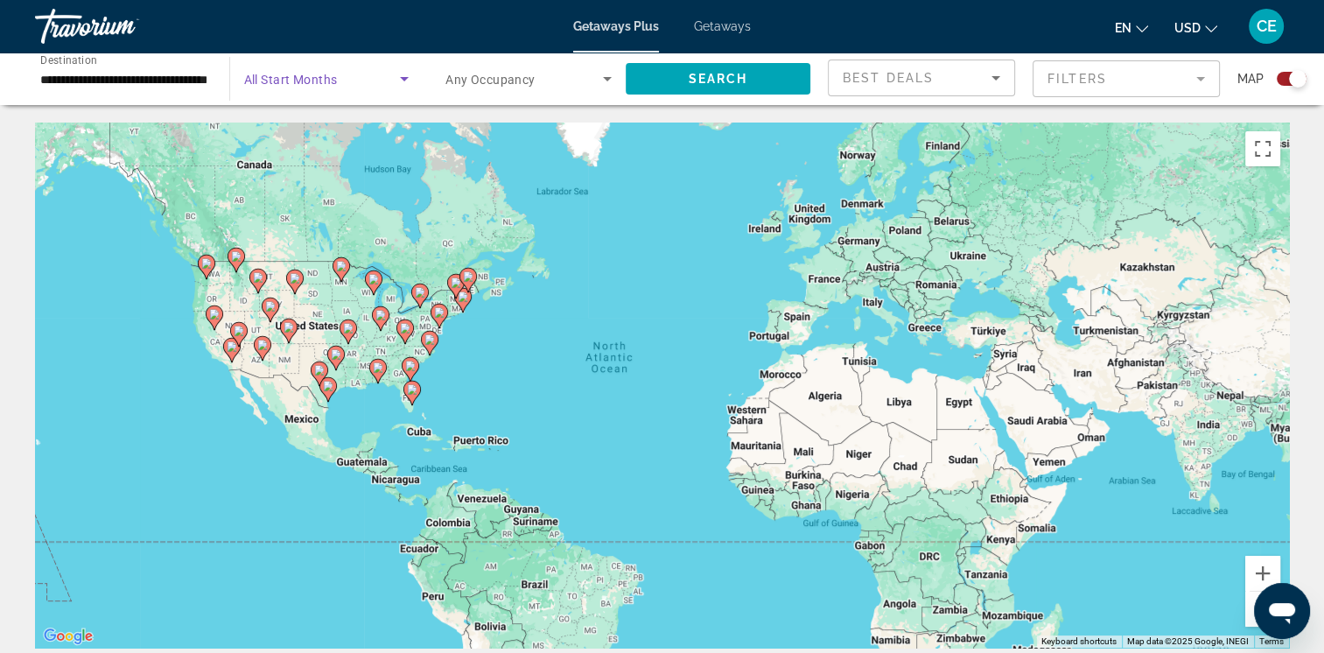
click at [406, 86] on icon "Search widget" at bounding box center [404, 78] width 21 height 21
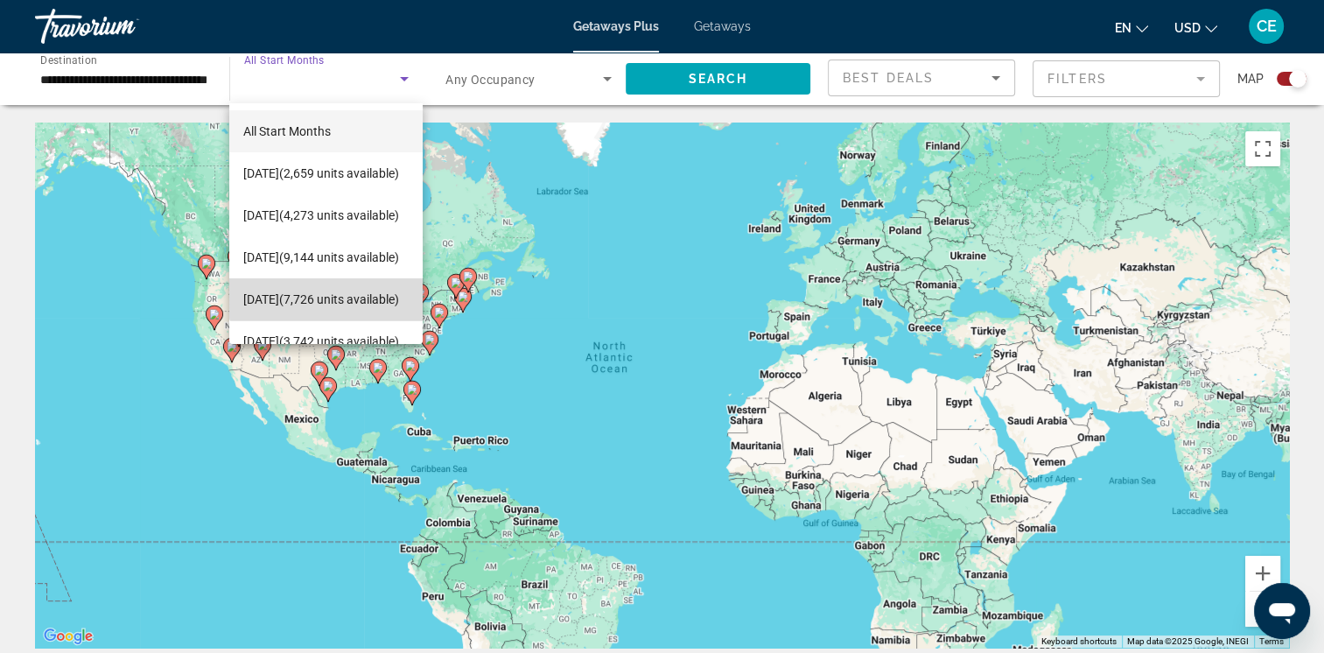
click at [329, 289] on span "[DATE] (7,726 units available)" at bounding box center [321, 299] width 156 height 21
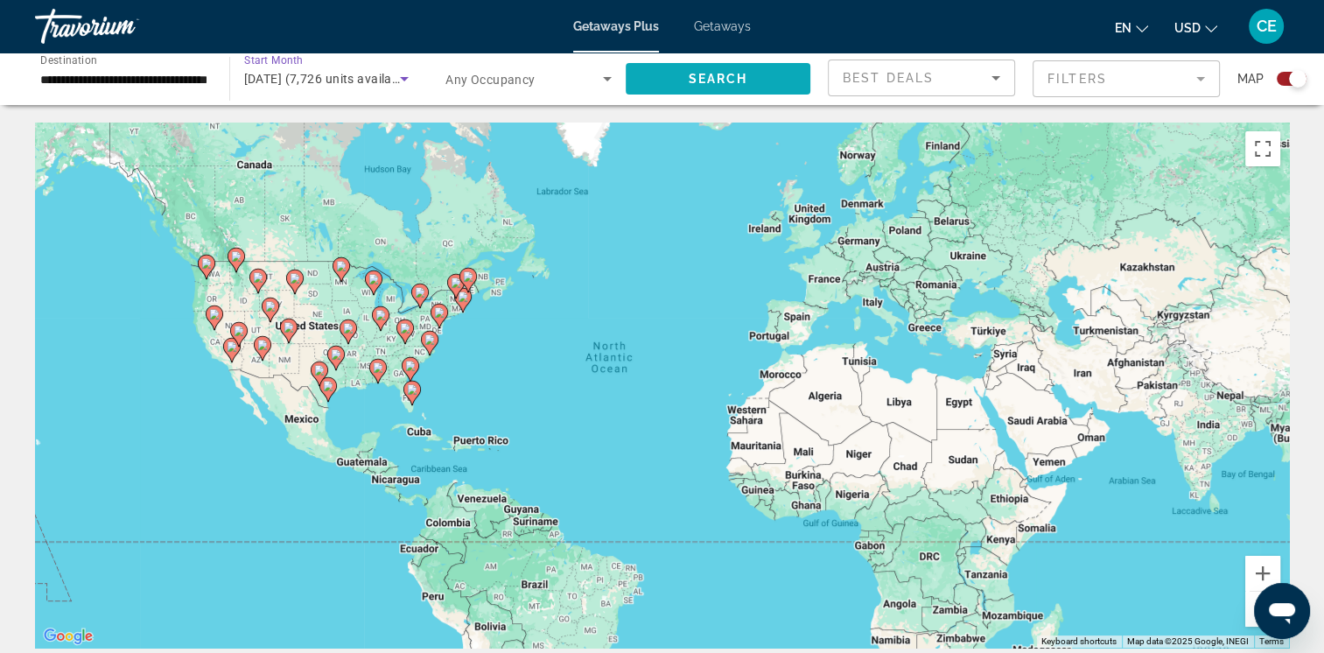
click at [755, 74] on span "Search widget" at bounding box center [719, 79] width 186 height 42
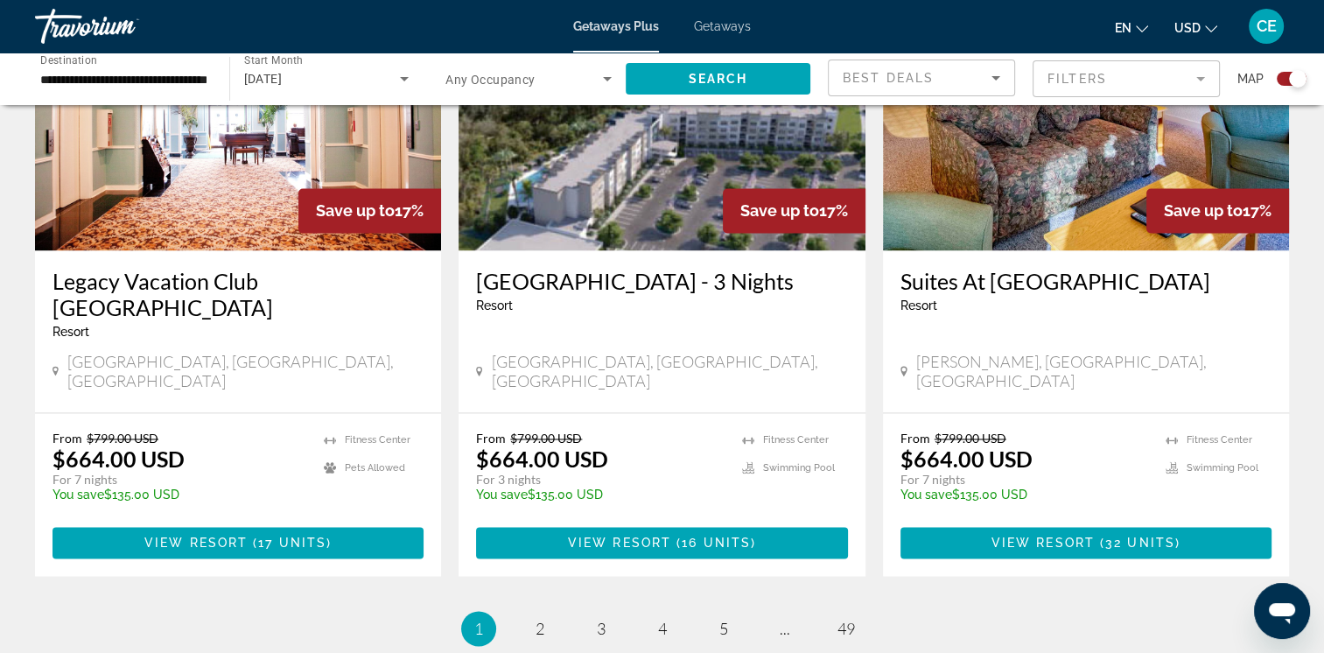
scroll to position [2762, 0]
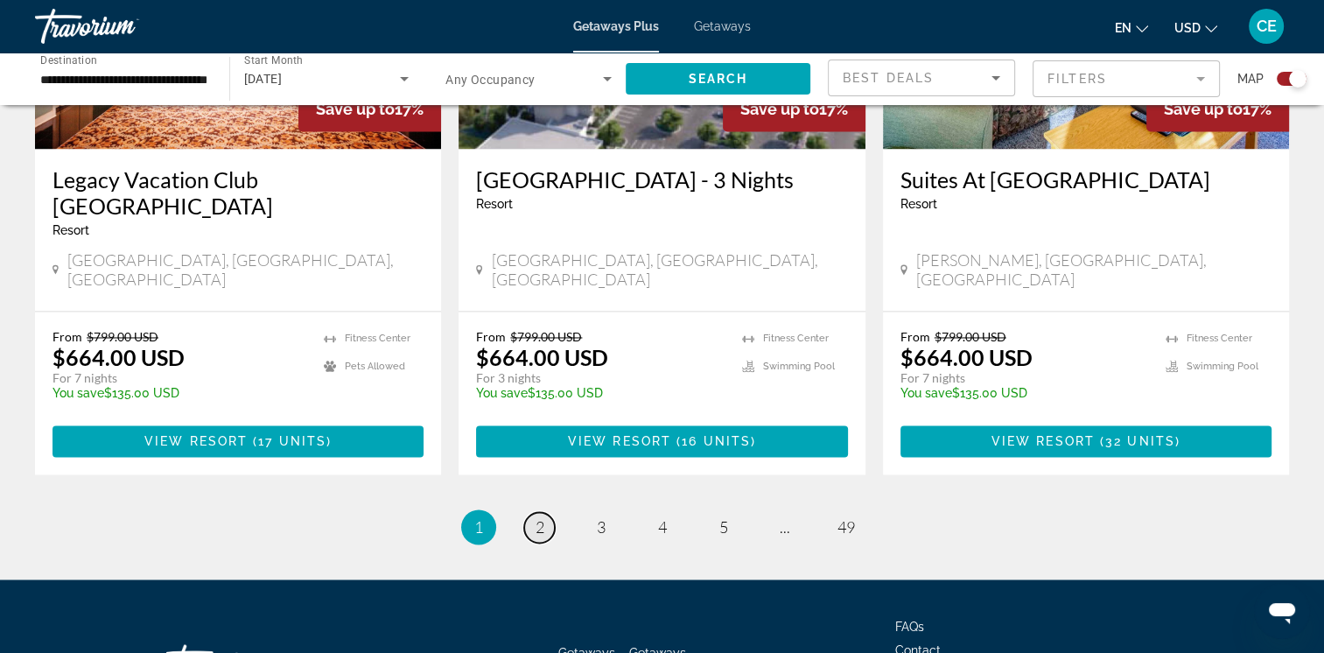
click at [538, 512] on link "page 2" at bounding box center [539, 527] width 31 height 31
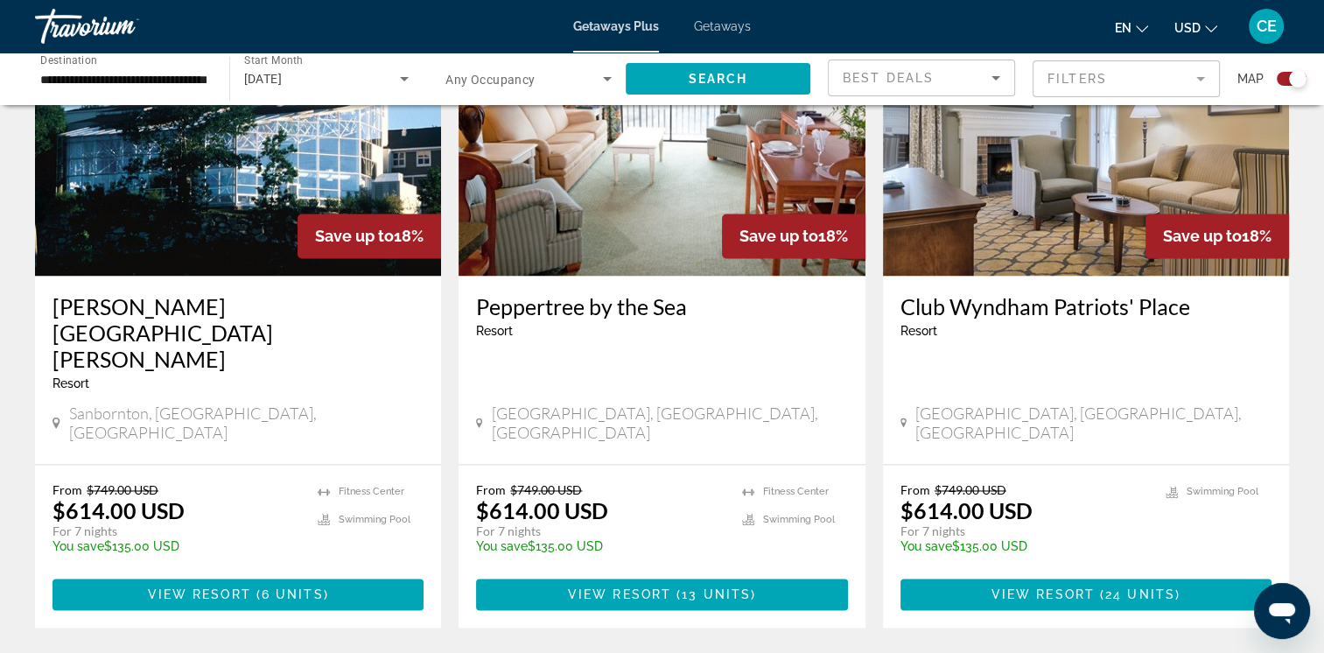
scroll to position [2594, 0]
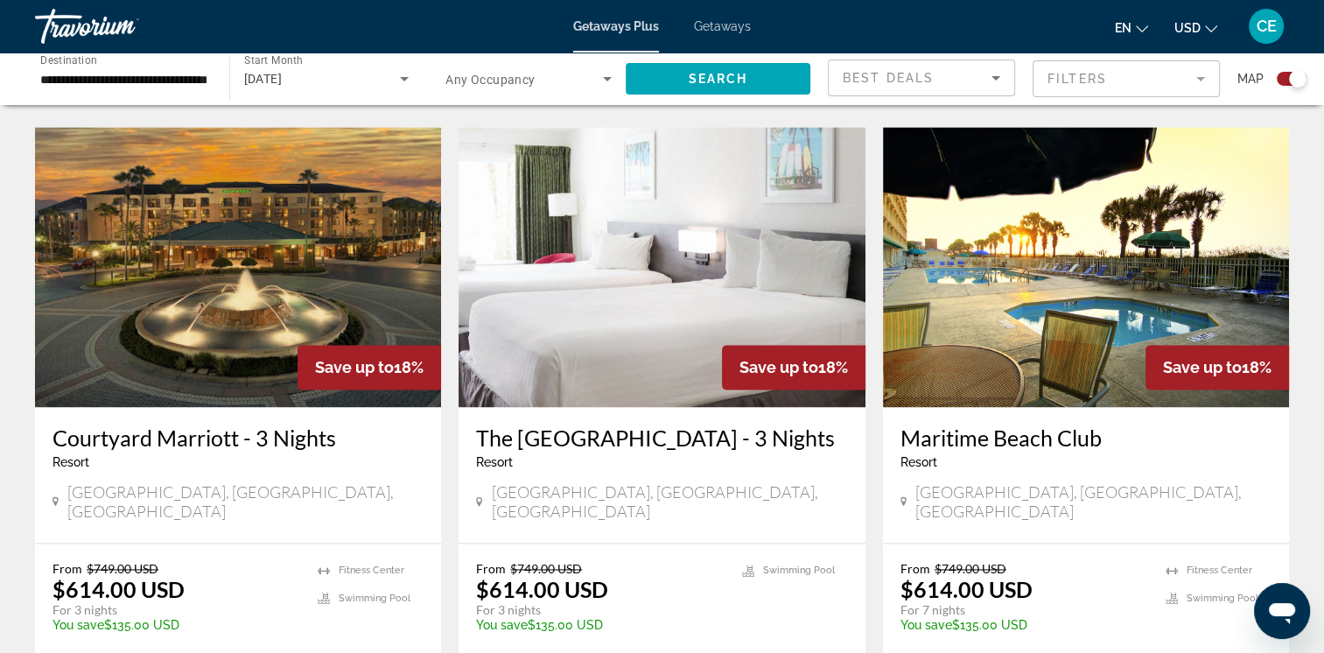
scroll to position [2797, 0]
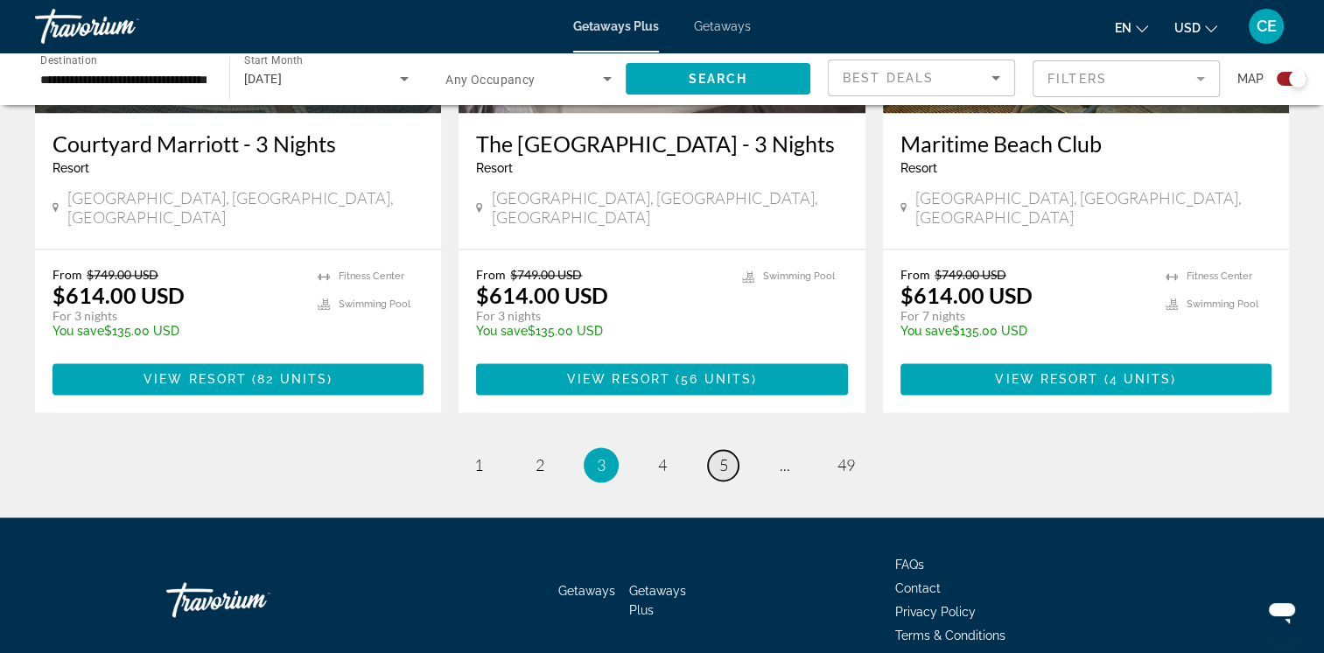
click at [723, 455] on span "5" at bounding box center [723, 464] width 9 height 19
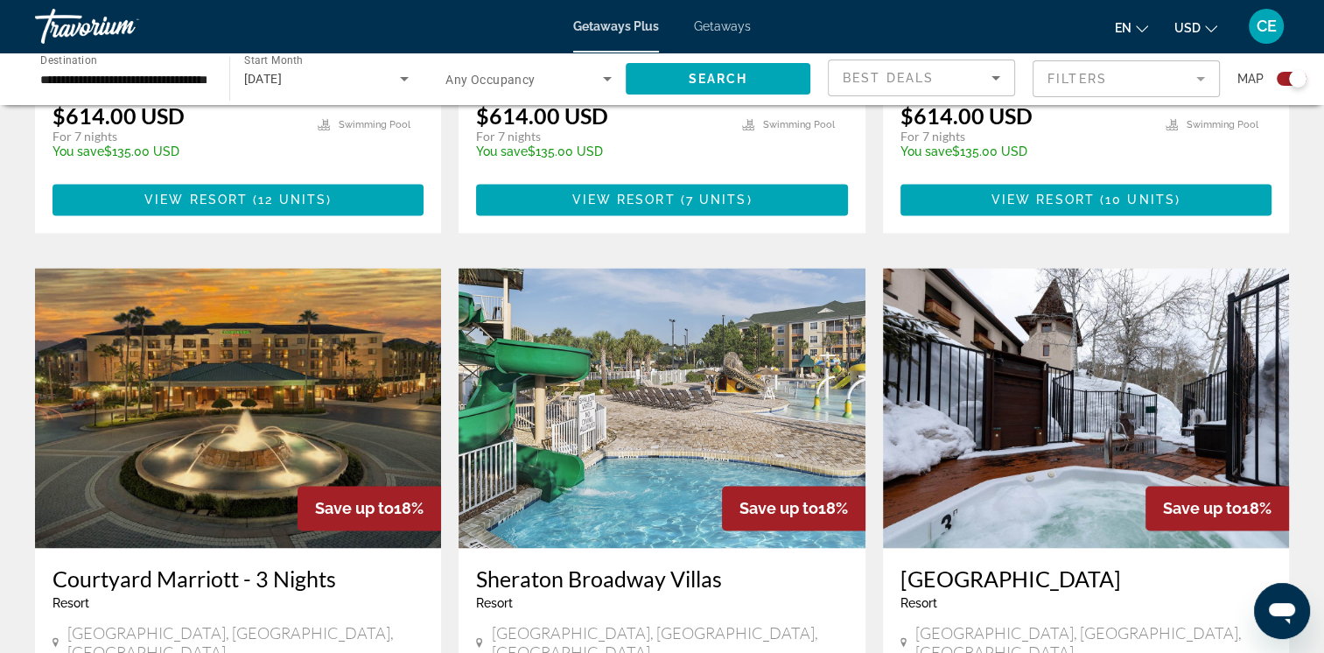
scroll to position [2442, 0]
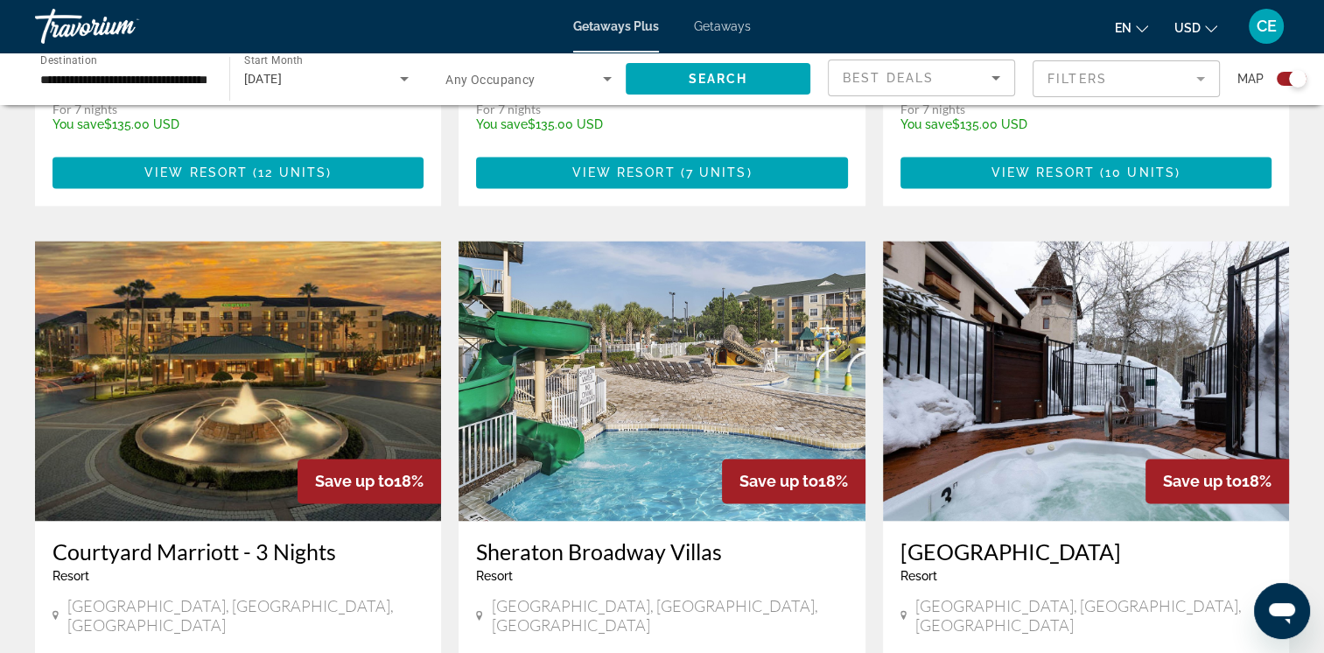
click at [237, 268] on img "Main content" at bounding box center [238, 381] width 406 height 280
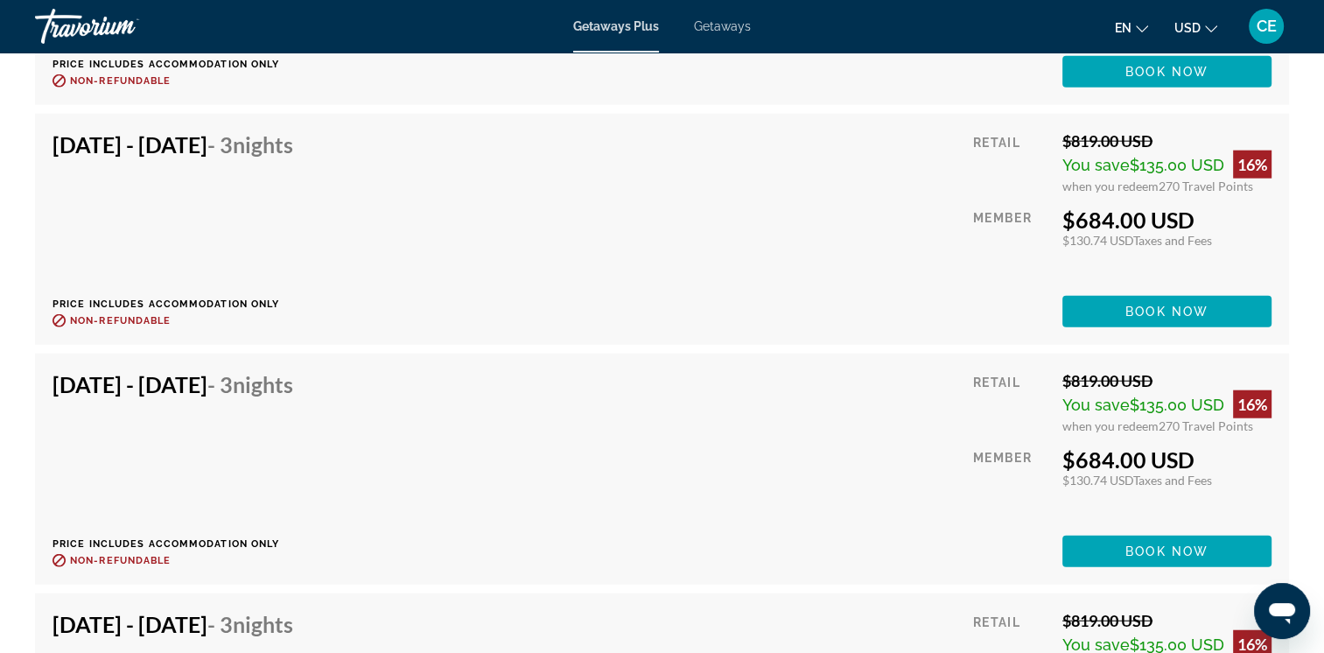
scroll to position [10843, 0]
